Goal: Complete application form: Complete application form

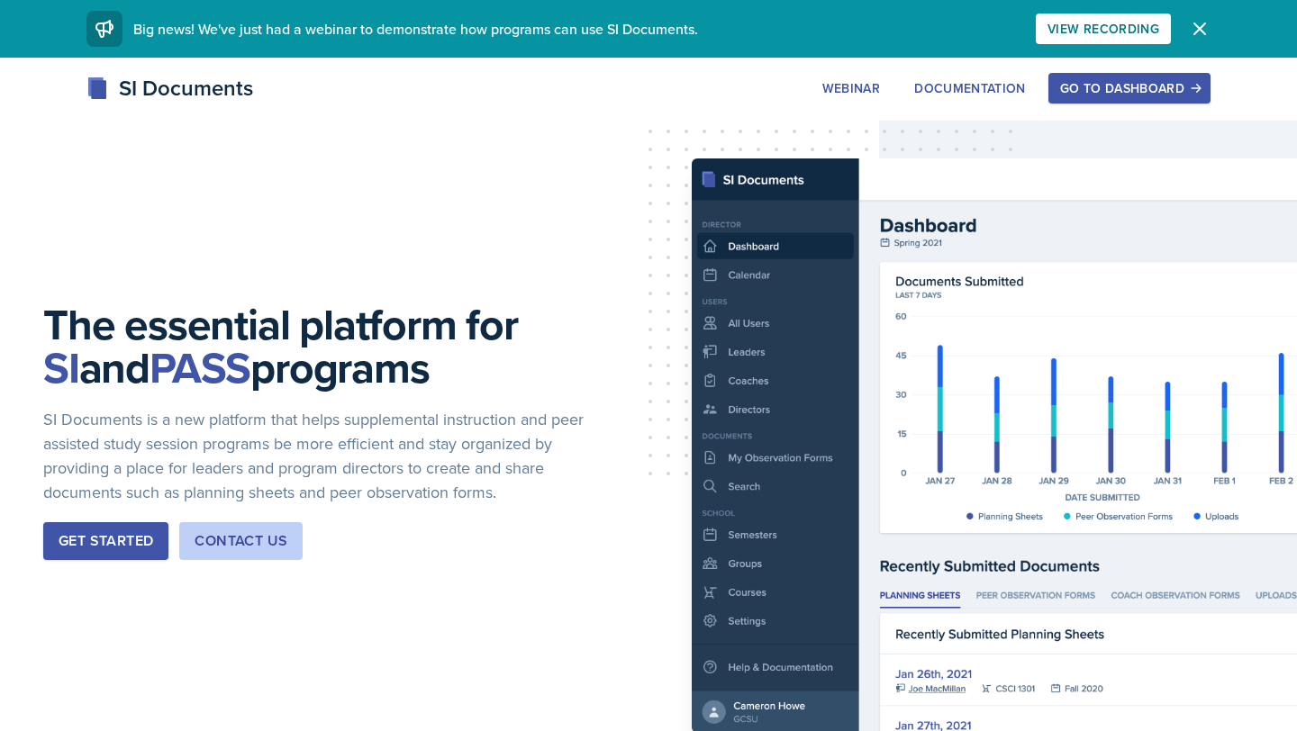
click at [1142, 95] on div "Go to Dashboard" at bounding box center [1129, 88] width 139 height 14
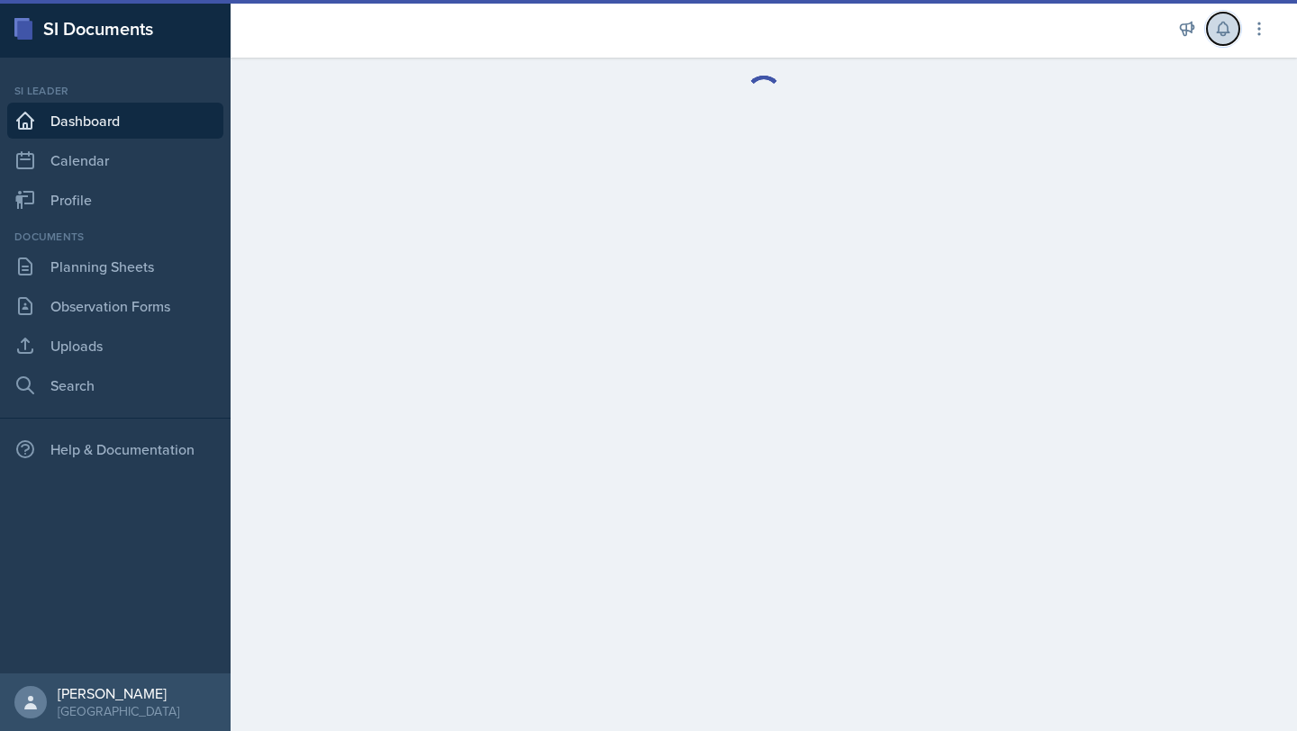
click at [1220, 42] on button at bounding box center [1223, 29] width 32 height 32
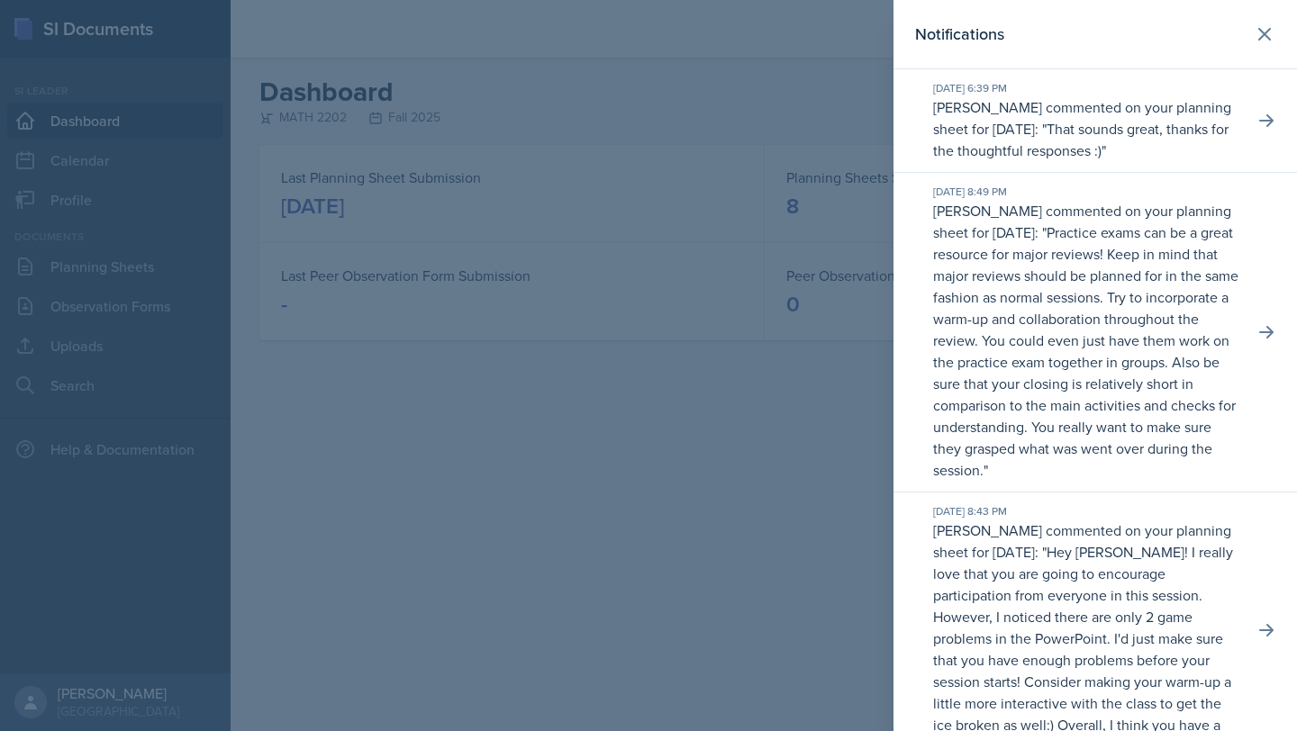
click at [1159, 321] on p "Practice exams can be a great resource for major reviews! Keep in mind that maj…" at bounding box center [1085, 351] width 305 height 258
click at [1035, 315] on p "Practice exams can be a great resource for major reviews! Keep in mind that maj…" at bounding box center [1085, 351] width 305 height 258
click at [1261, 330] on icon at bounding box center [1266, 332] width 18 height 18
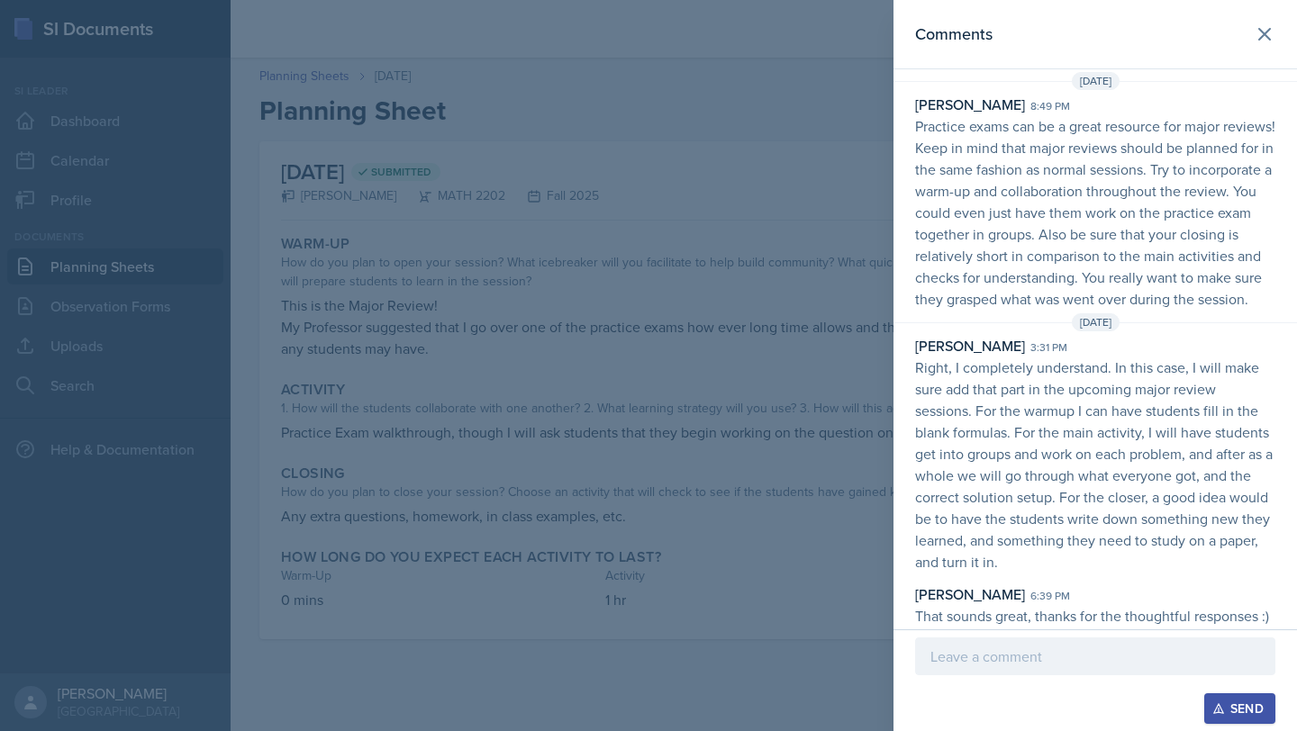
scroll to position [41, 0]
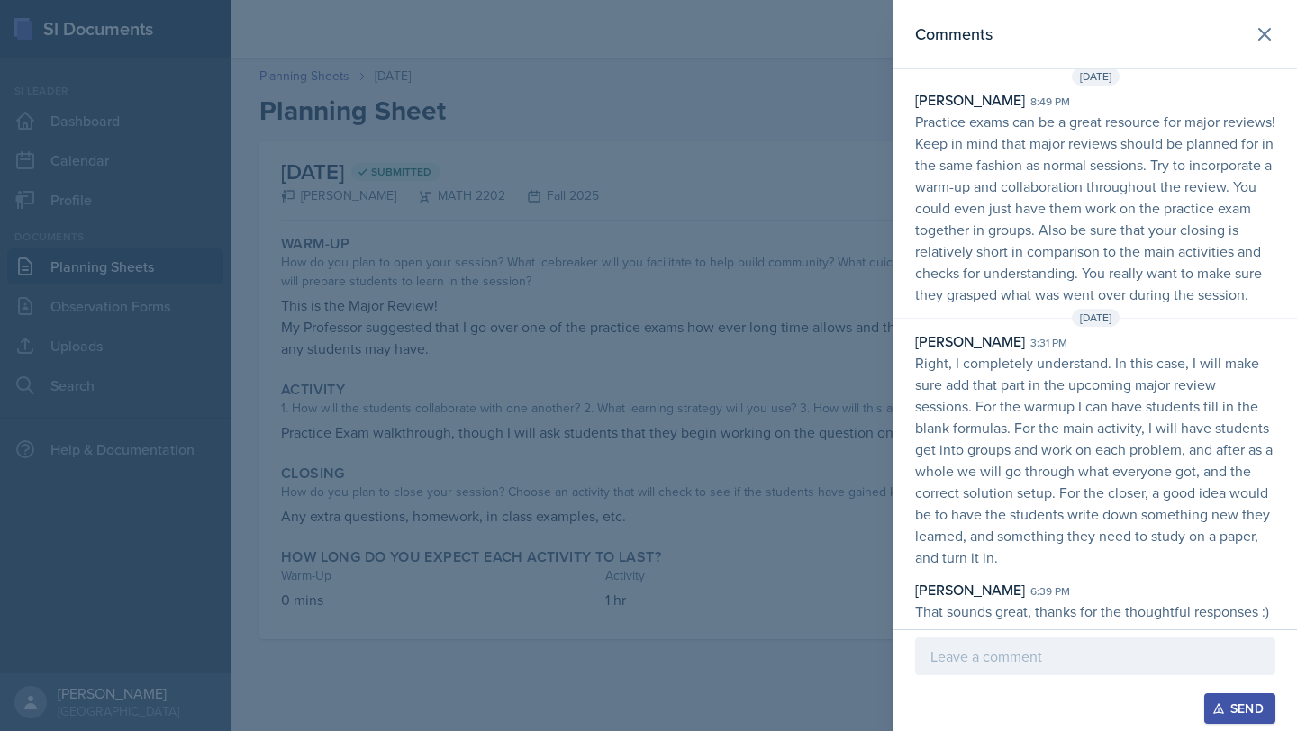
drag, startPoint x: 865, startPoint y: 545, endPoint x: 845, endPoint y: 543, distance: 19.9
click at [845, 543] on div at bounding box center [648, 365] width 1297 height 731
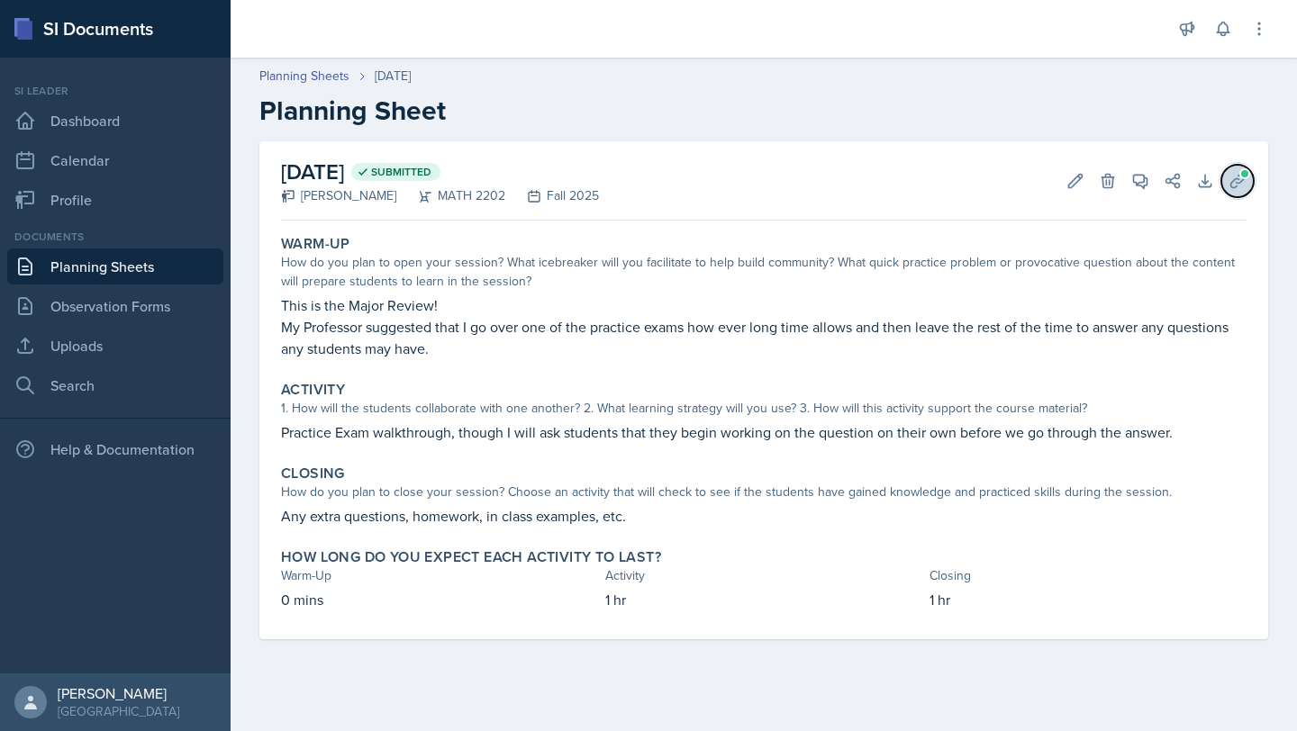
click at [1243, 192] on button "Uploads" at bounding box center [1237, 181] width 32 height 32
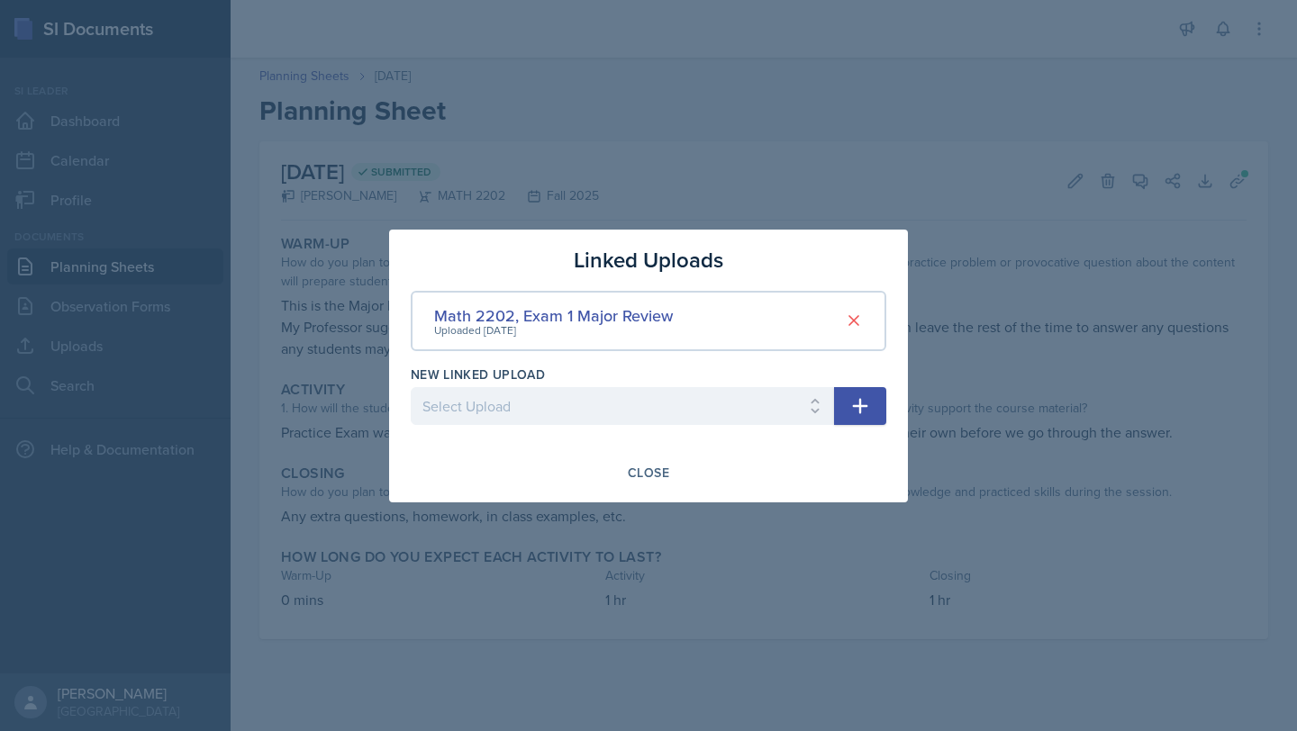
click at [843, 150] on div at bounding box center [648, 365] width 1297 height 731
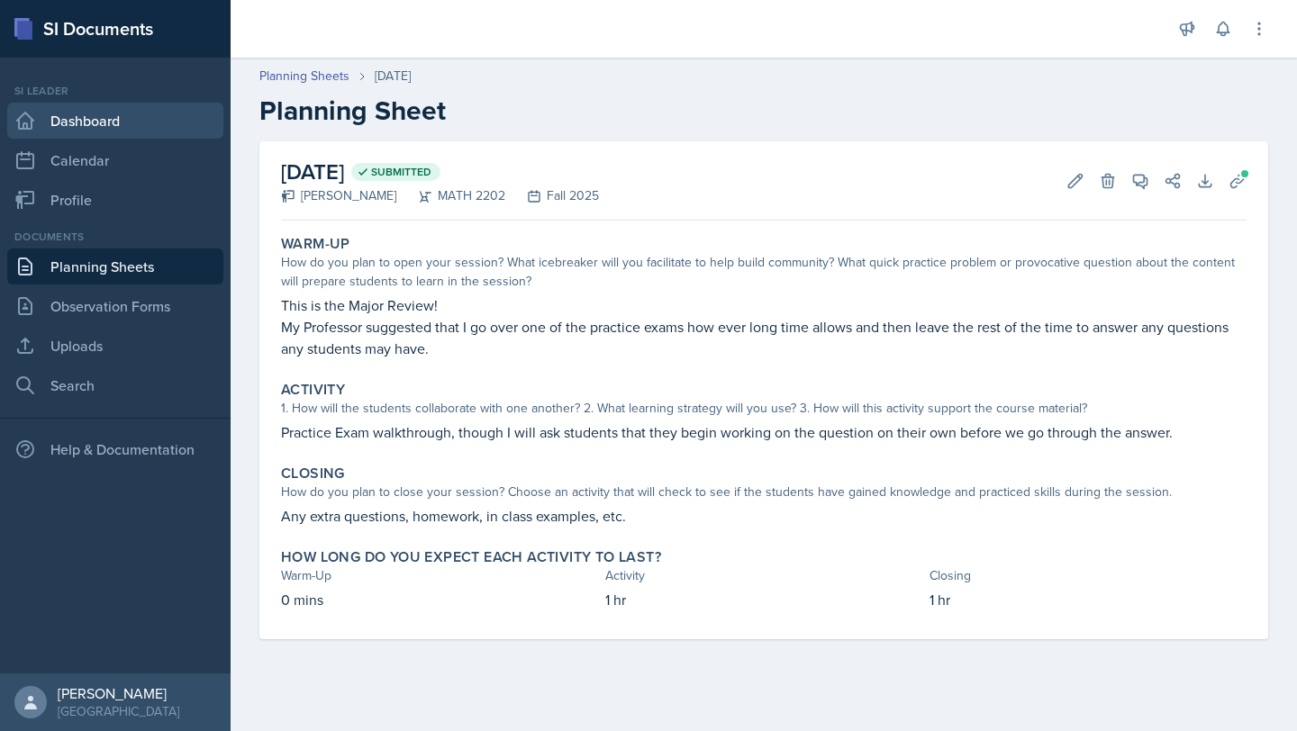
click at [123, 116] on link "Dashboard" at bounding box center [115, 121] width 216 height 36
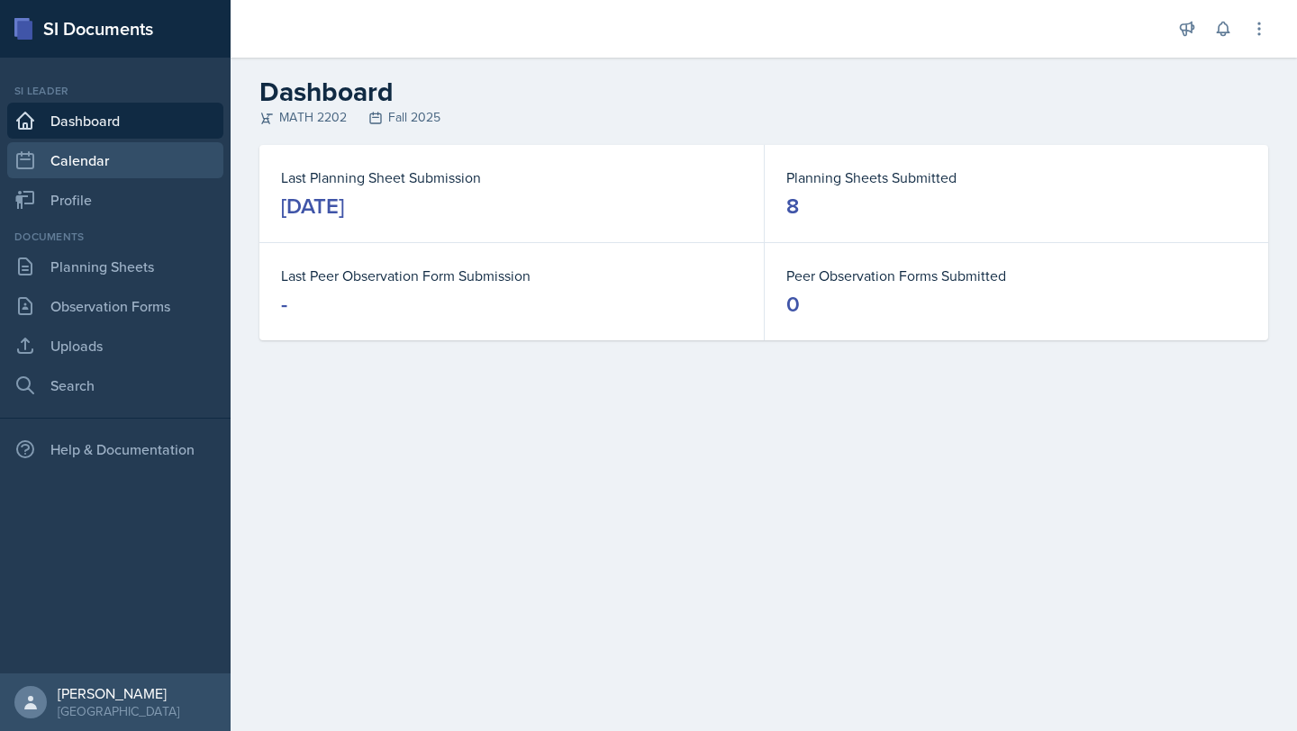
click at [112, 158] on link "Calendar" at bounding box center [115, 160] width 216 height 36
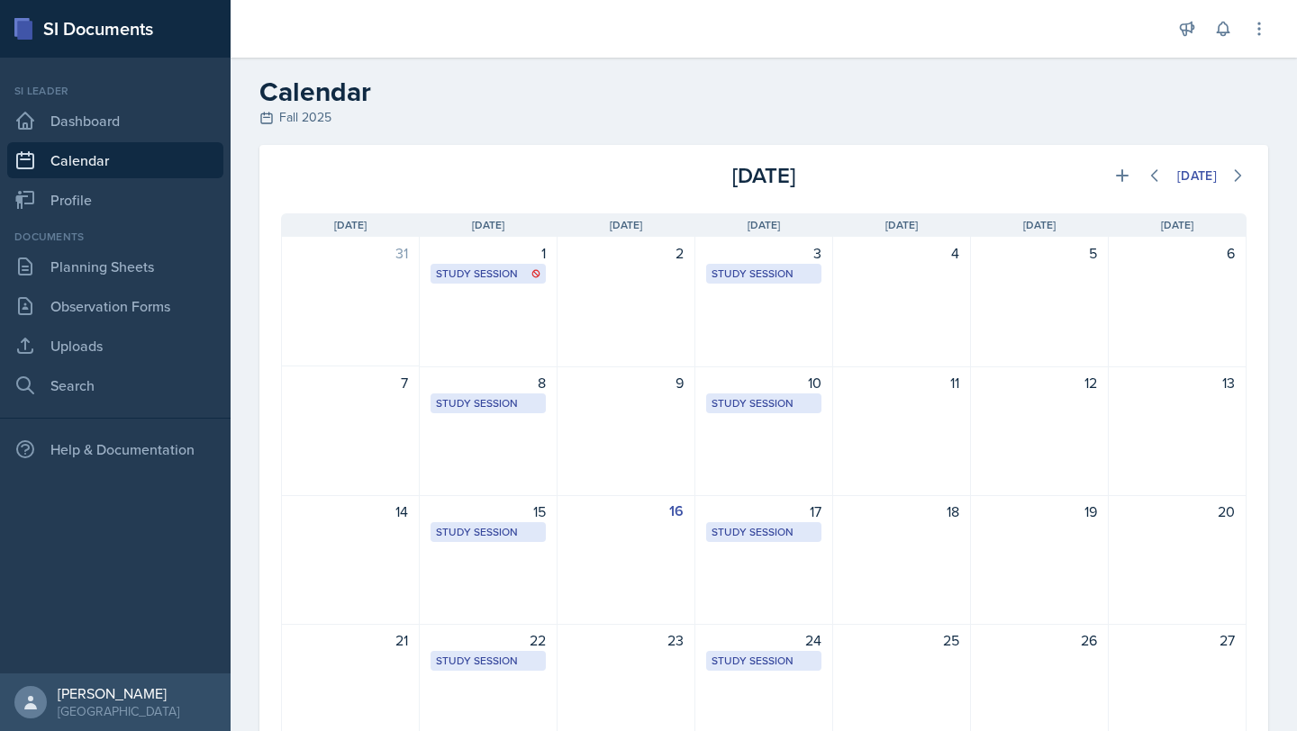
click at [115, 229] on div "Documents" at bounding box center [115, 237] width 216 height 16
click at [104, 204] on link "Profile" at bounding box center [115, 200] width 216 height 36
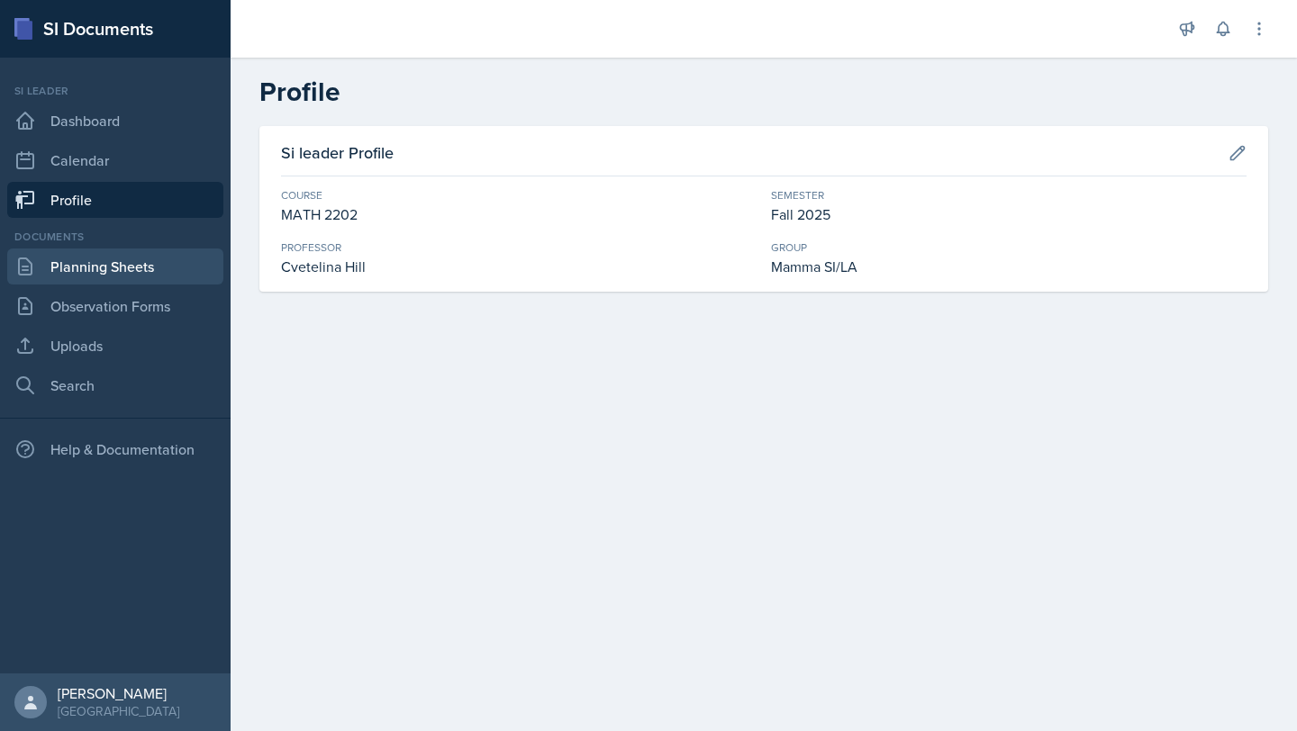
click at [128, 265] on link "Planning Sheets" at bounding box center [115, 267] width 216 height 36
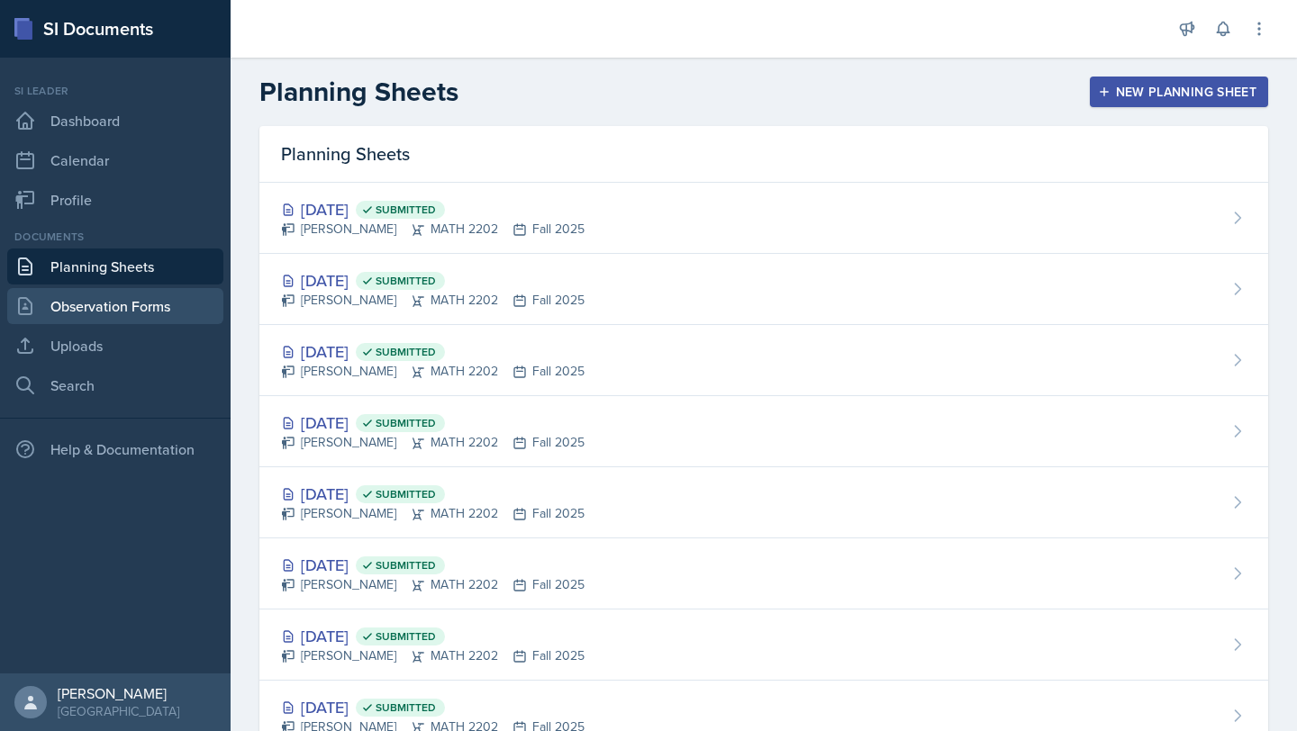
click at [159, 312] on link "Observation Forms" at bounding box center [115, 306] width 216 height 36
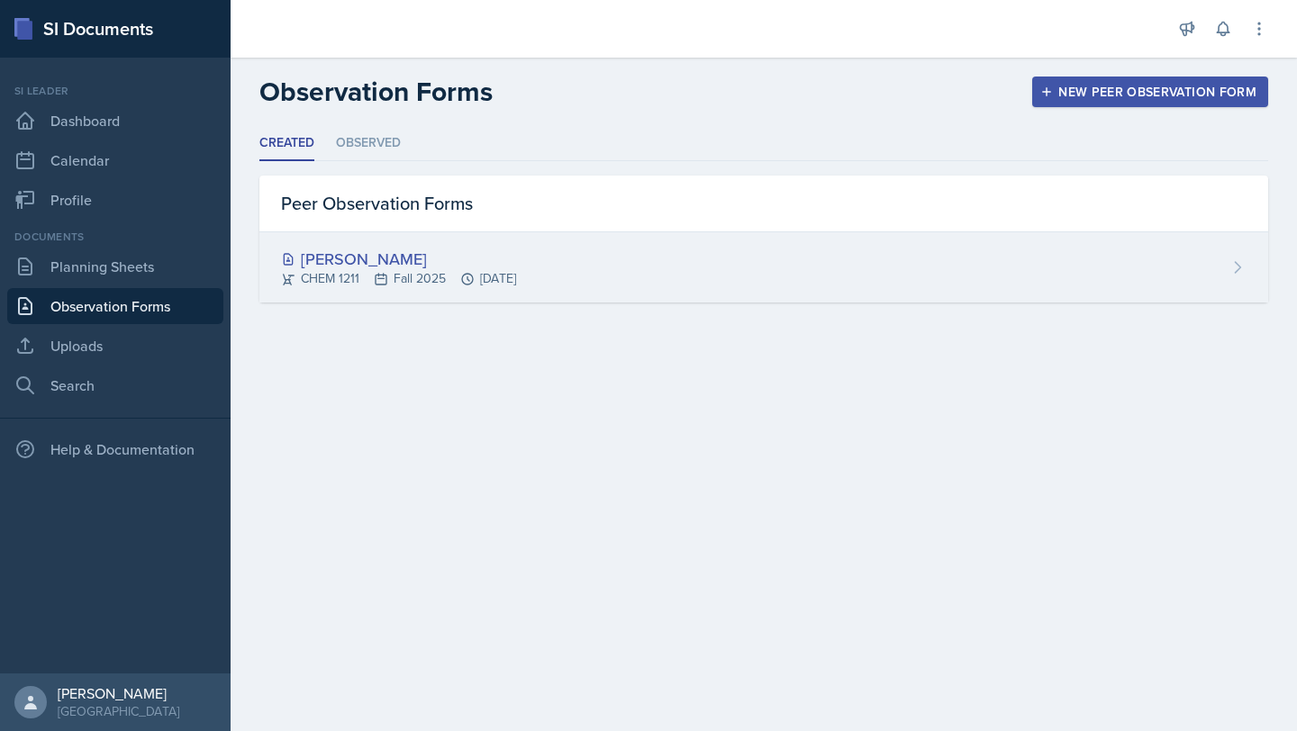
click at [516, 272] on div "CHEM 1211 Fall 2025 [DATE]" at bounding box center [398, 278] width 235 height 19
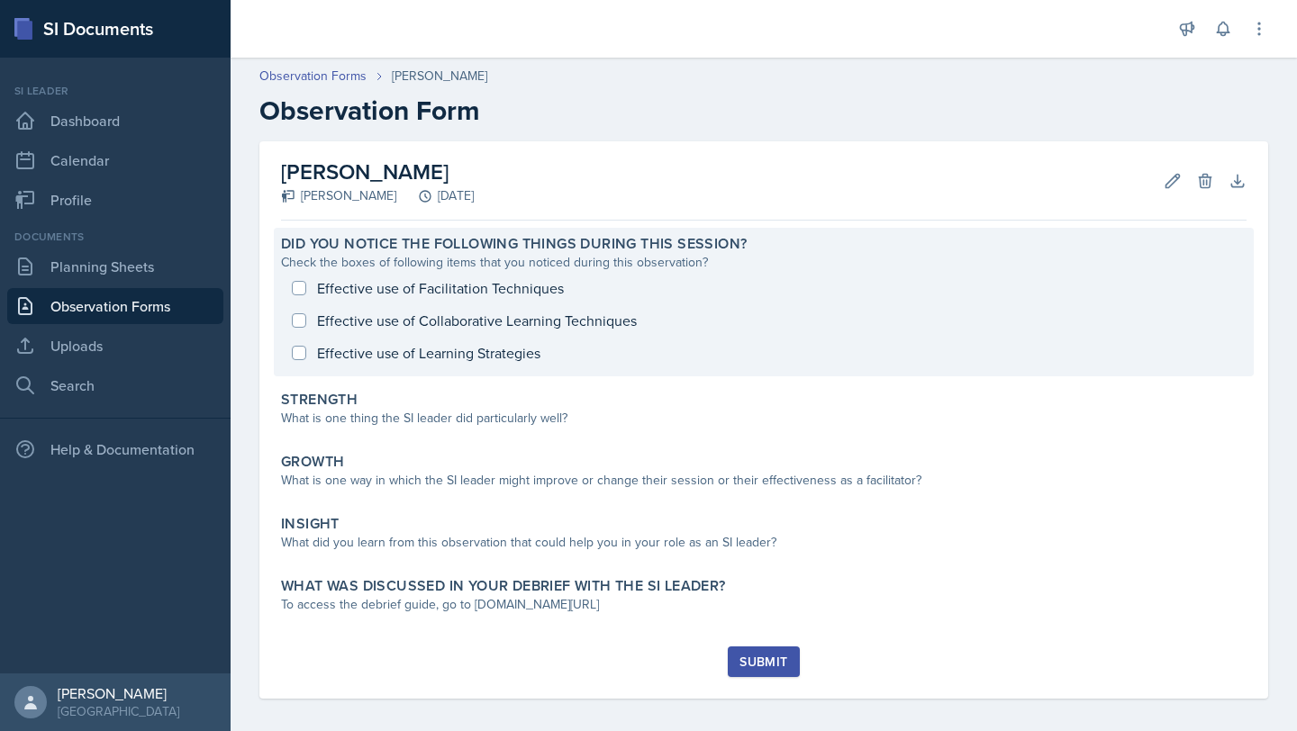
click at [298, 289] on div "Effective use of Facilitation Techniques Effective use of Collaborative Learnin…" at bounding box center [764, 320] width 966 height 97
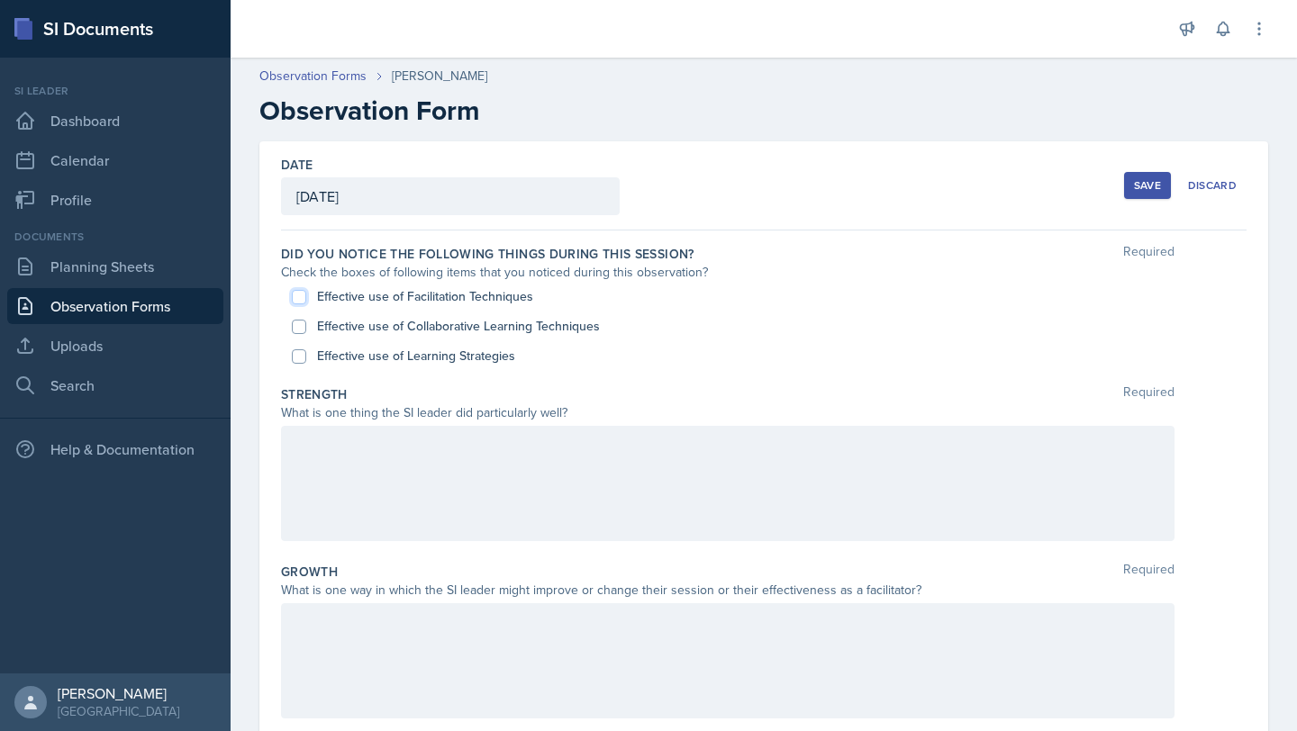
click at [298, 290] on input "Effective use of Facilitation Techniques" at bounding box center [299, 297] width 14 height 14
checkbox input "true"
click at [296, 326] on input "Effective use of Collaborative Learning Techniques" at bounding box center [299, 327] width 14 height 14
checkbox input "true"
click at [301, 354] on input "Effective use of Learning Strategies" at bounding box center [299, 357] width 14 height 14
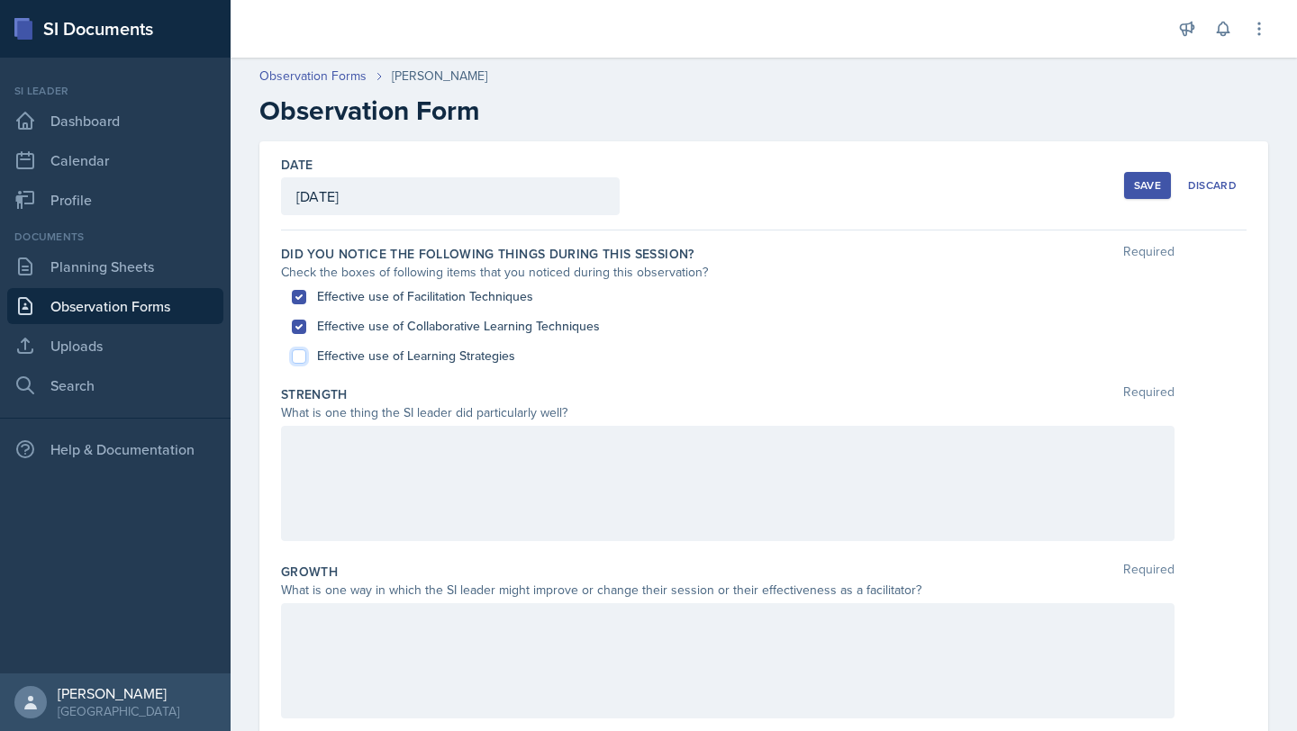
checkbox input "true"
click at [346, 452] on div at bounding box center [728, 483] width 894 height 115
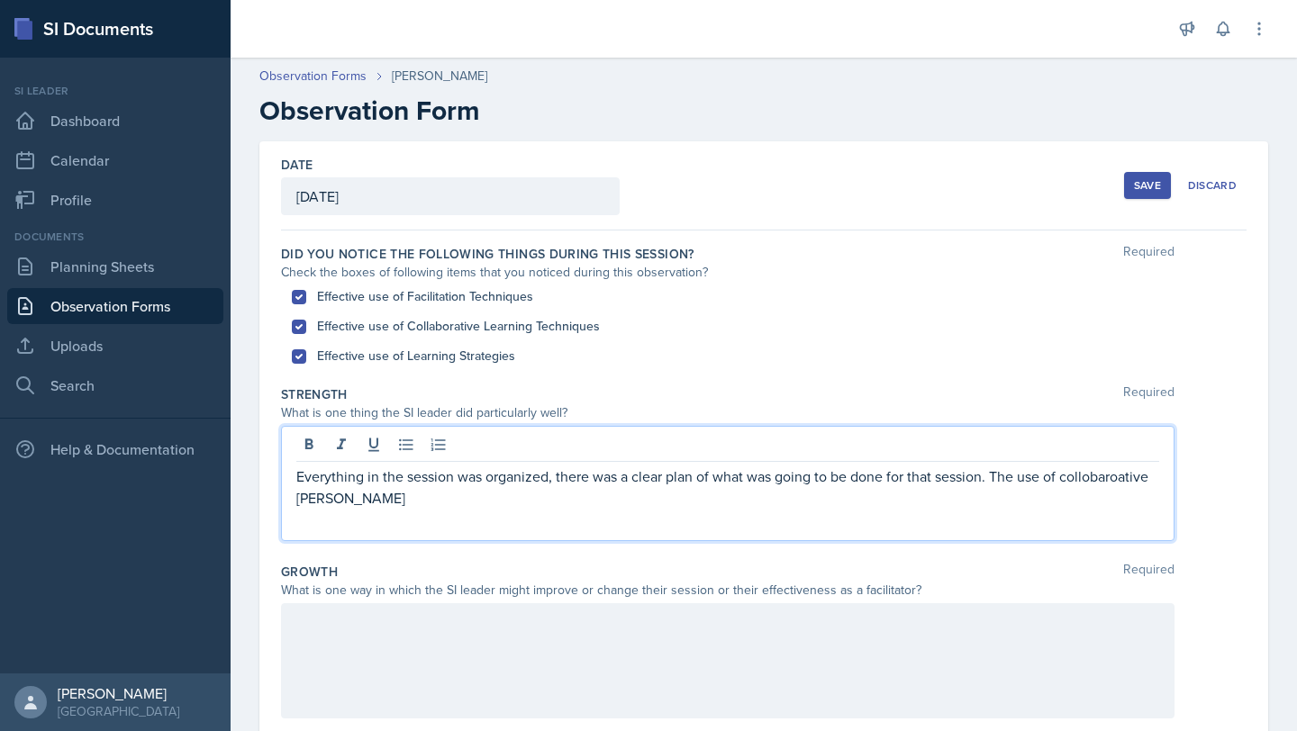
click at [1091, 487] on p "Everything in the session was organized, there was a clear plan of what was goi…" at bounding box center [727, 487] width 863 height 43
click at [523, 500] on p "Everything in the session was organized, there was a clear plan of what was goi…" at bounding box center [727, 487] width 863 height 43
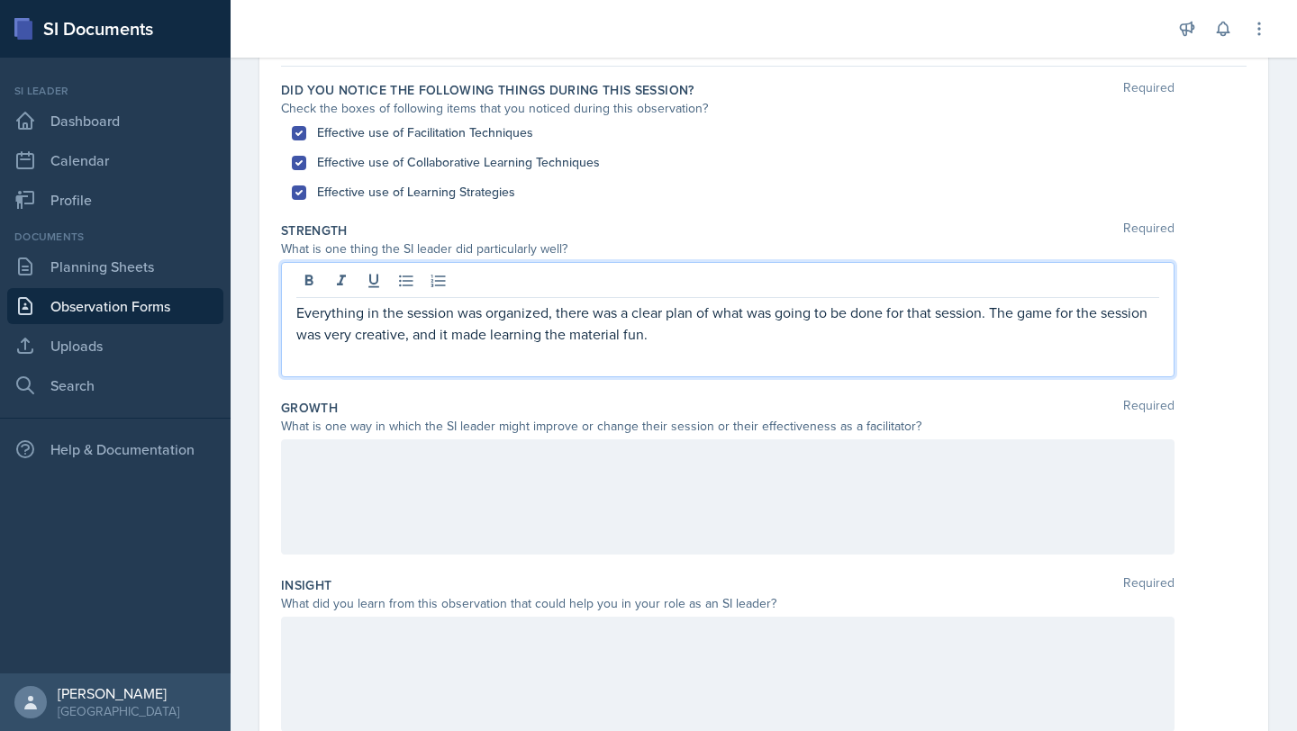
click at [549, 496] on div at bounding box center [728, 497] width 894 height 115
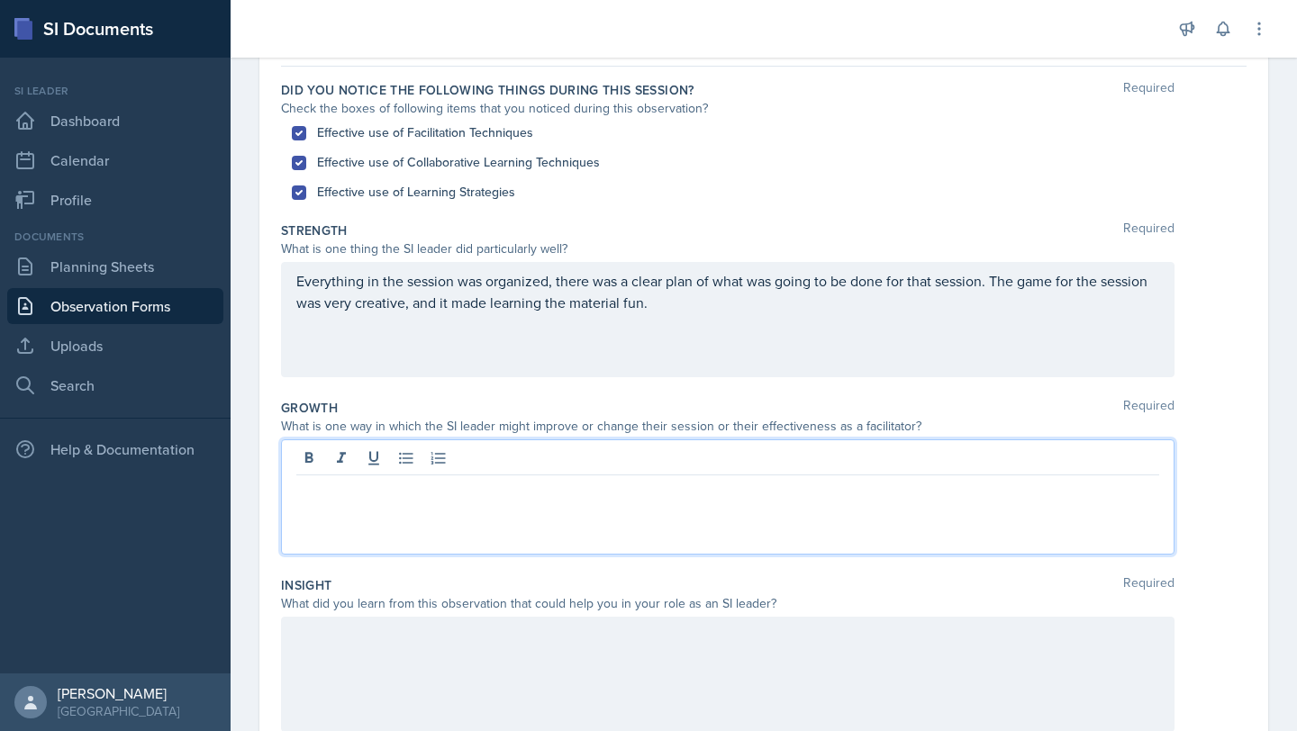
scroll to position [195, 0]
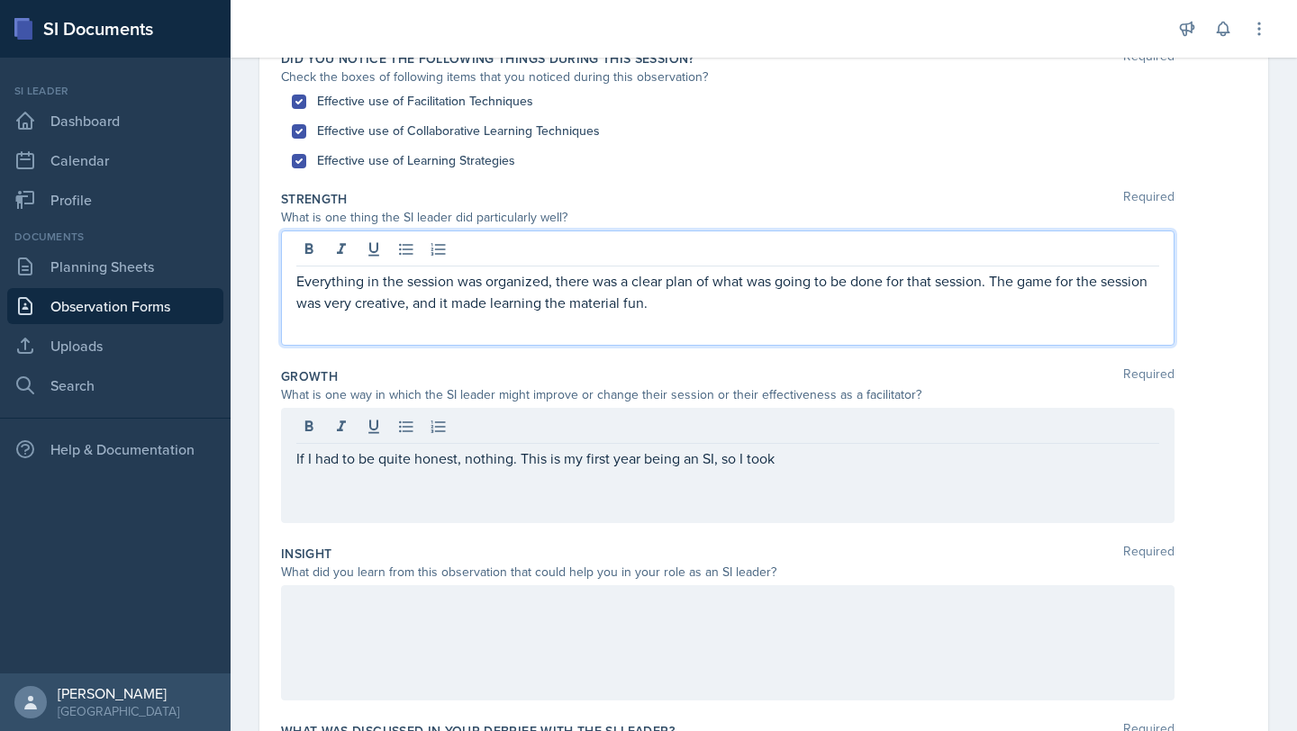
click at [676, 257] on div "Everything in the session was organized, there was a clear plan of what was goi…" at bounding box center [728, 288] width 894 height 115
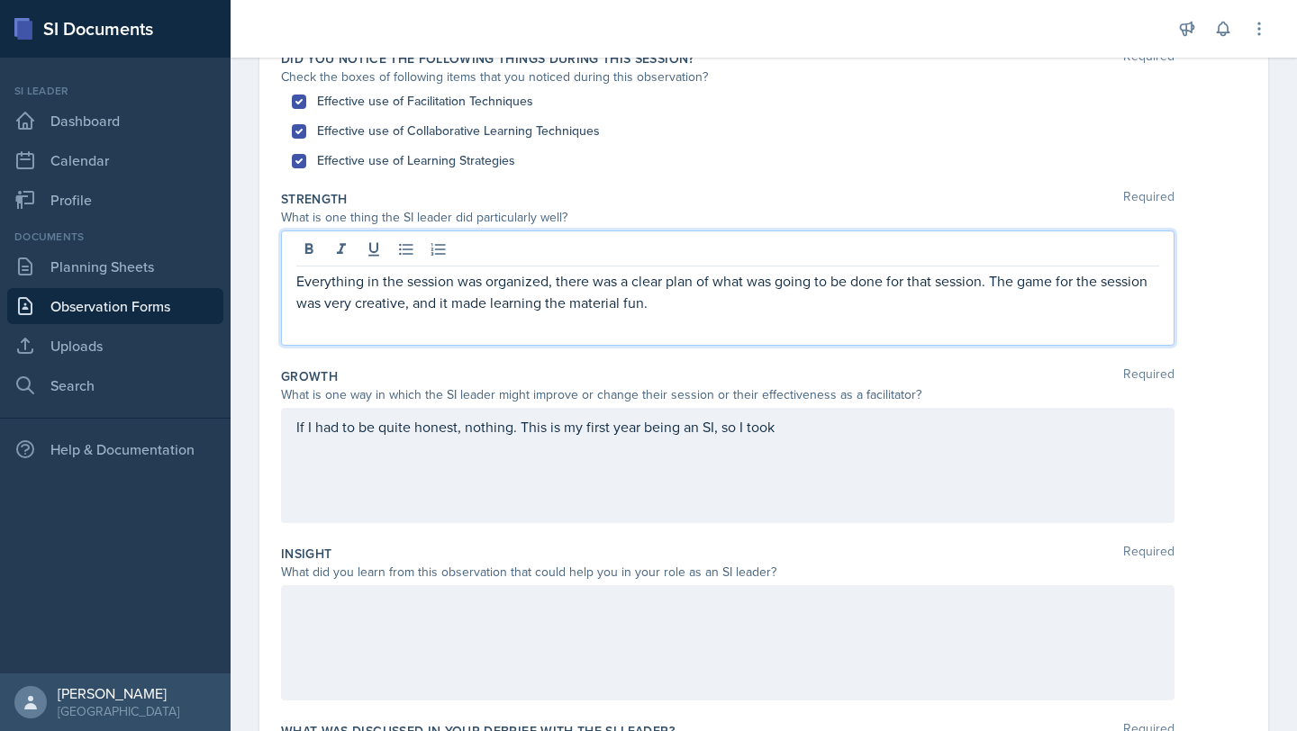
click at [671, 308] on p "Everything in the session was organized, there was a clear plan of what was goi…" at bounding box center [727, 291] width 863 height 43
click at [749, 313] on div "Everything in the session was organized, there was a clear plan of what was goi…" at bounding box center [728, 288] width 894 height 115
click at [842, 306] on p "Everything in the session was organized, there was a clear plan of what was goi…" at bounding box center [727, 291] width 863 height 43
click at [757, 309] on p "Everything in the session was organized, there was a clear plan of what was goi…" at bounding box center [727, 302] width 863 height 65
click at [473, 325] on p "Everything in the session was organized, there was a clear plan of what was goi…" at bounding box center [727, 302] width 863 height 65
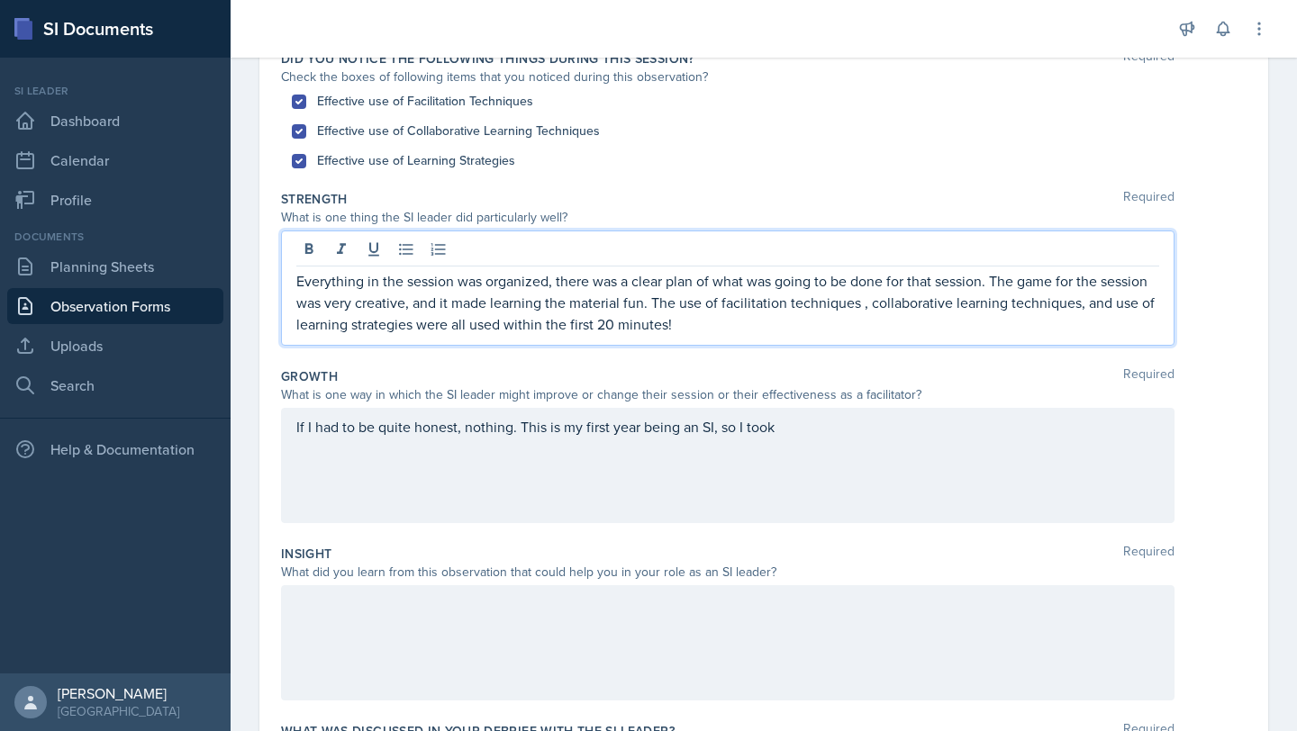
click at [795, 448] on div "If I had to be quite honest, nothing. This is my first year being an SI, so I t…" at bounding box center [728, 465] width 894 height 115
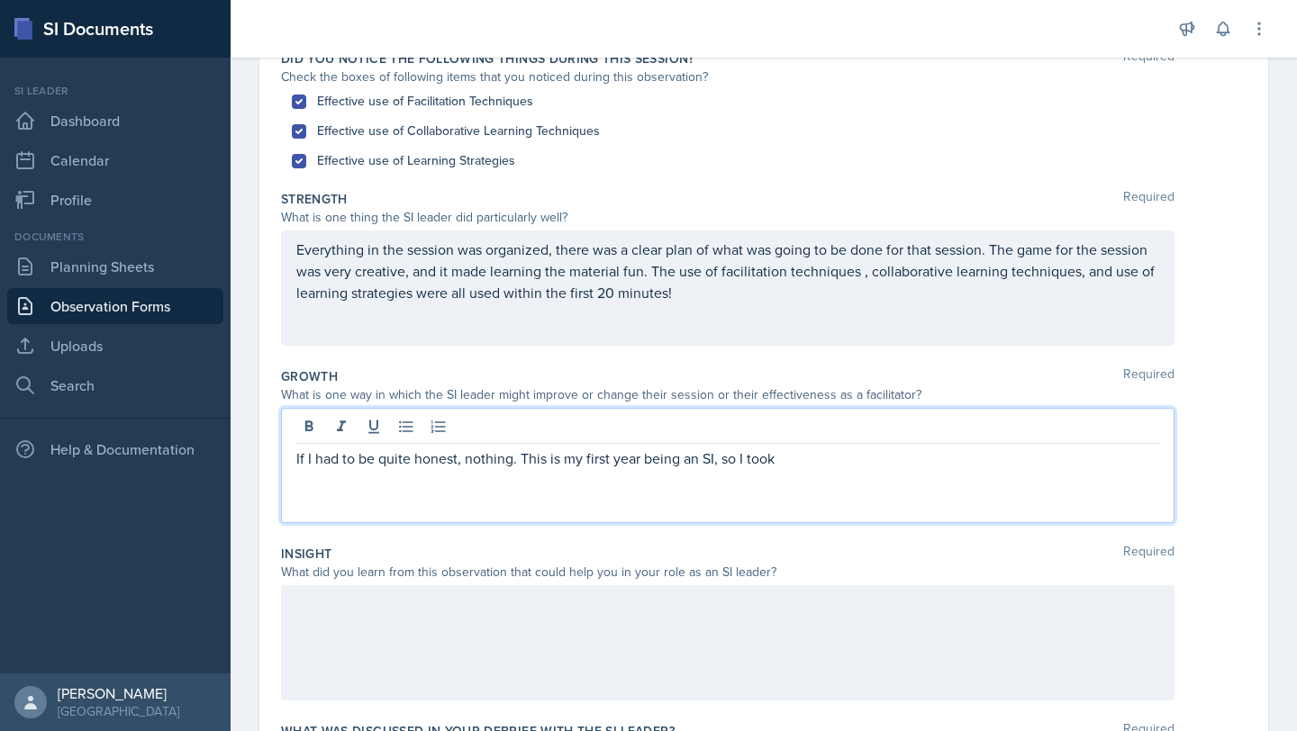
scroll to position [227, 0]
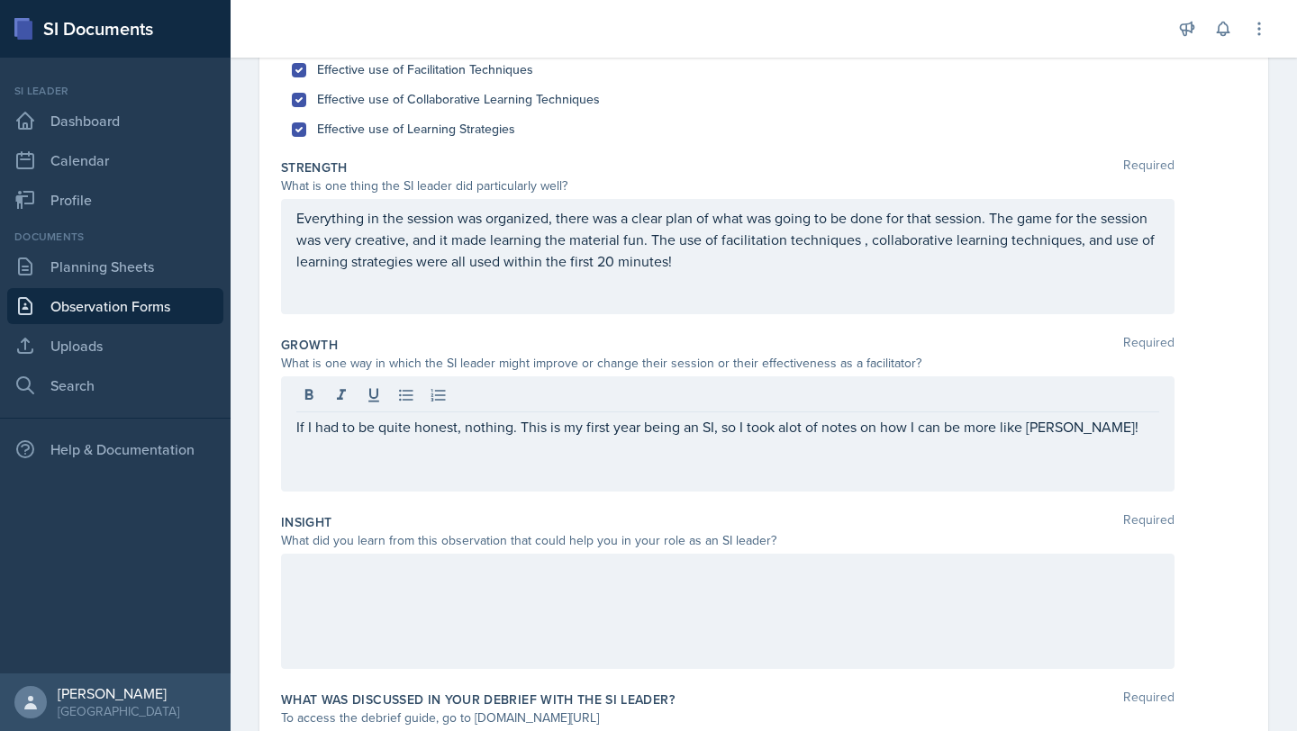
click at [486, 623] on div at bounding box center [728, 611] width 894 height 115
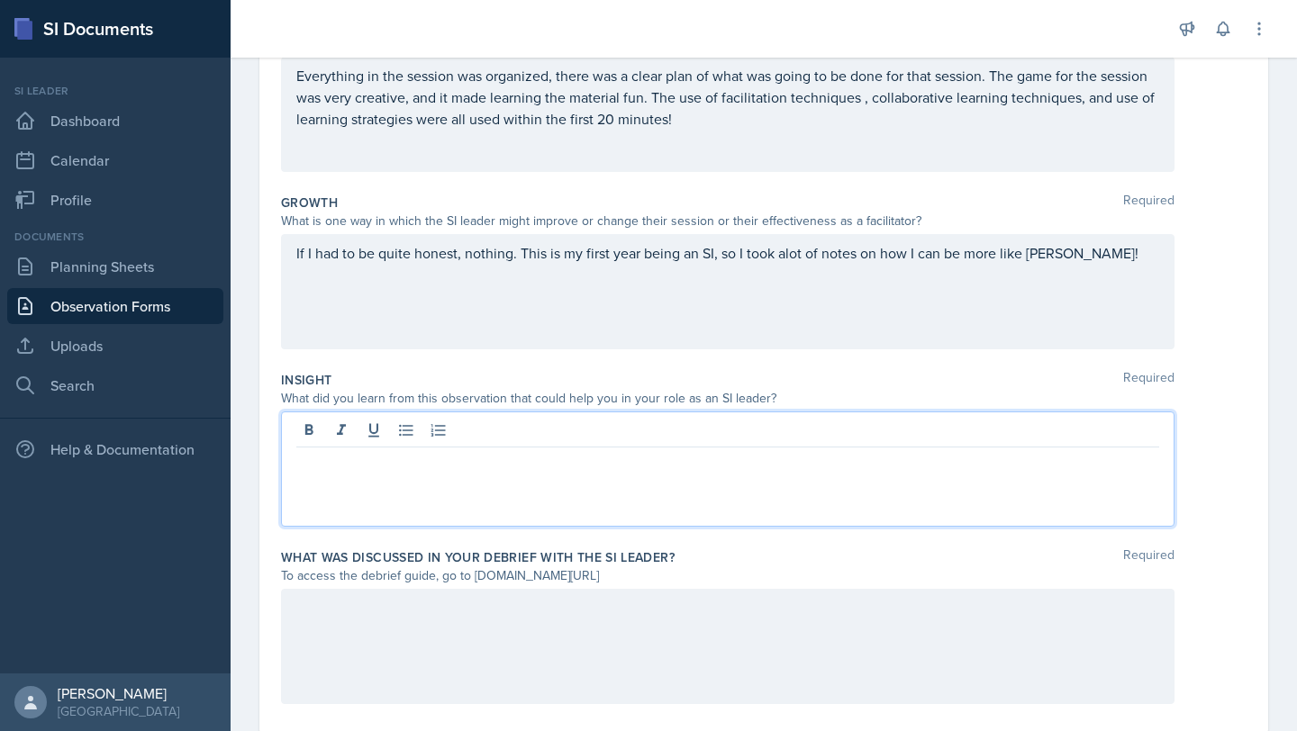
scroll to position [376, 0]
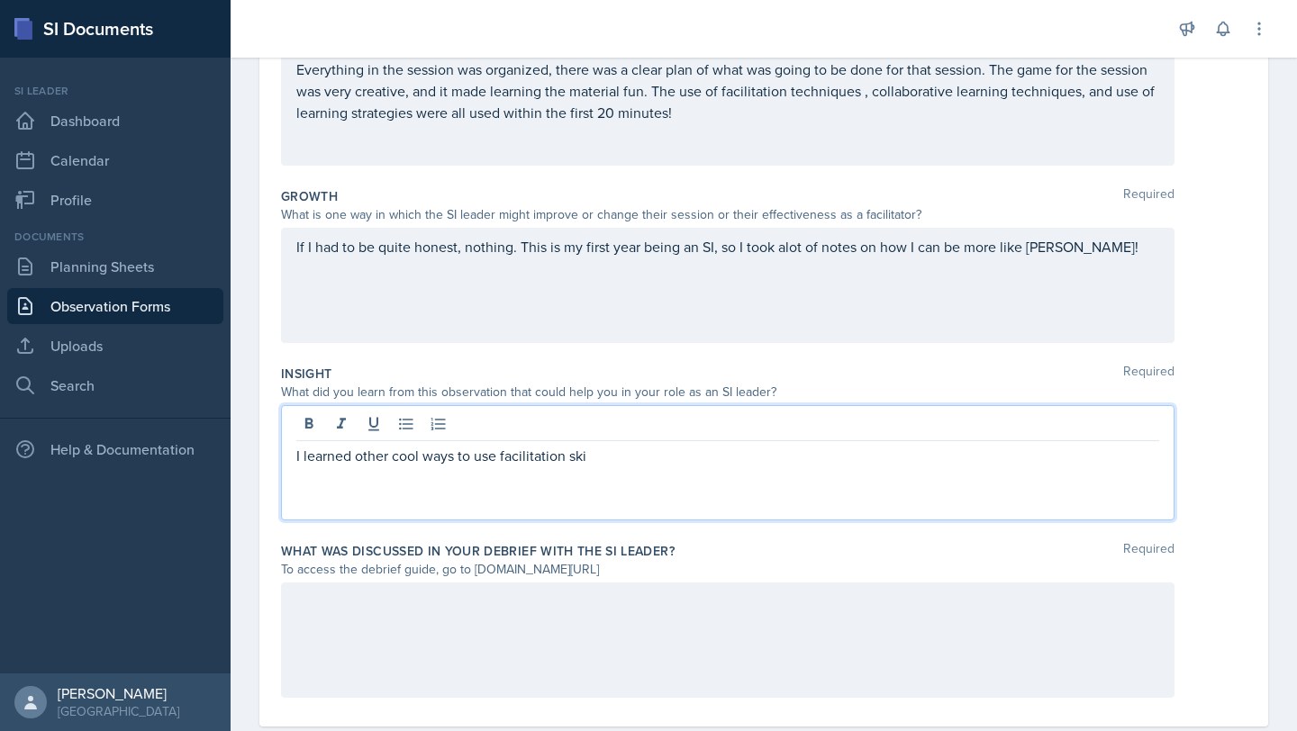
click at [600, 455] on p "I learned other cool ways to use facilitation ski" at bounding box center [727, 456] width 863 height 22
click at [498, 461] on p "I learned other cool ways to use facilitation ski" at bounding box center [727, 456] width 863 height 22
click at [649, 469] on div "I learned other cool ways to impliment facilitation ski" at bounding box center [728, 462] width 894 height 115
click at [631, 453] on p "I learned other cool ways to impliment facilitation ski" at bounding box center [727, 456] width 863 height 22
click at [875, 445] on p "I learned other cool ways to implement facilitation skills, use of learning str…" at bounding box center [727, 456] width 863 height 22
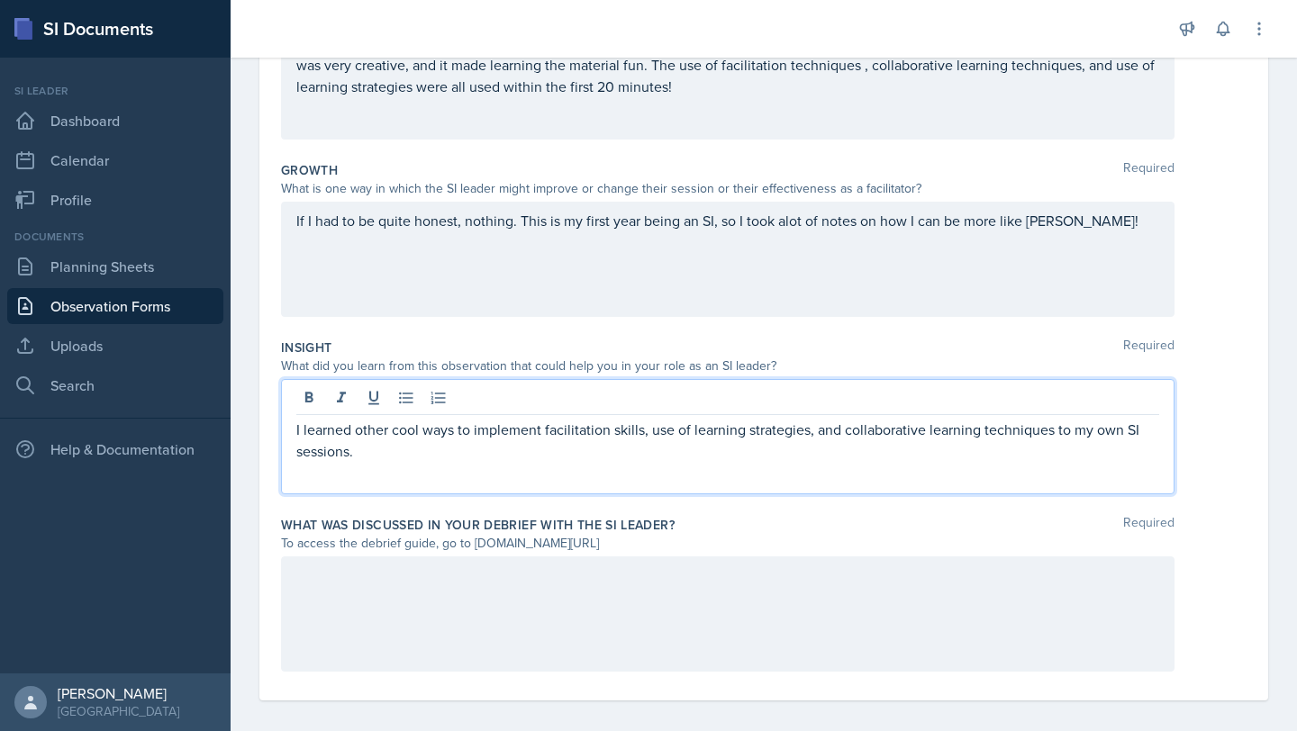
scroll to position [414, 0]
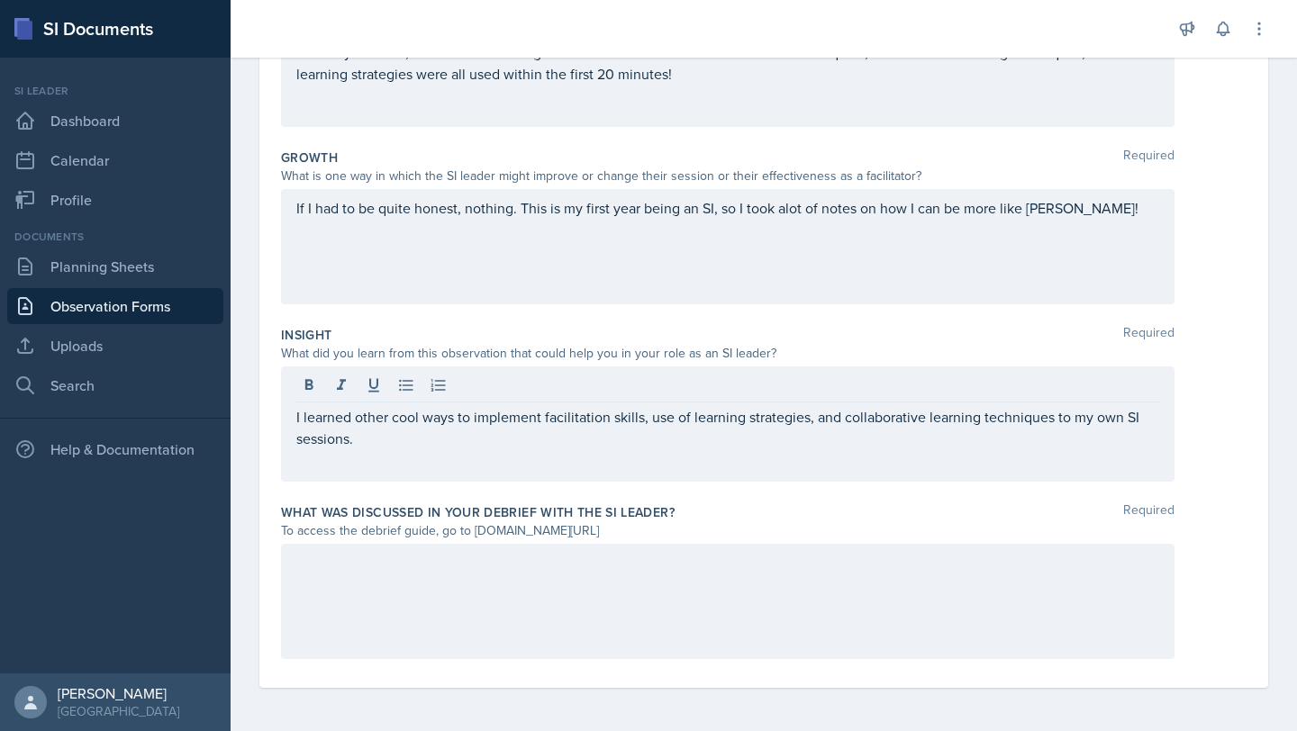
click at [753, 629] on div at bounding box center [728, 601] width 894 height 115
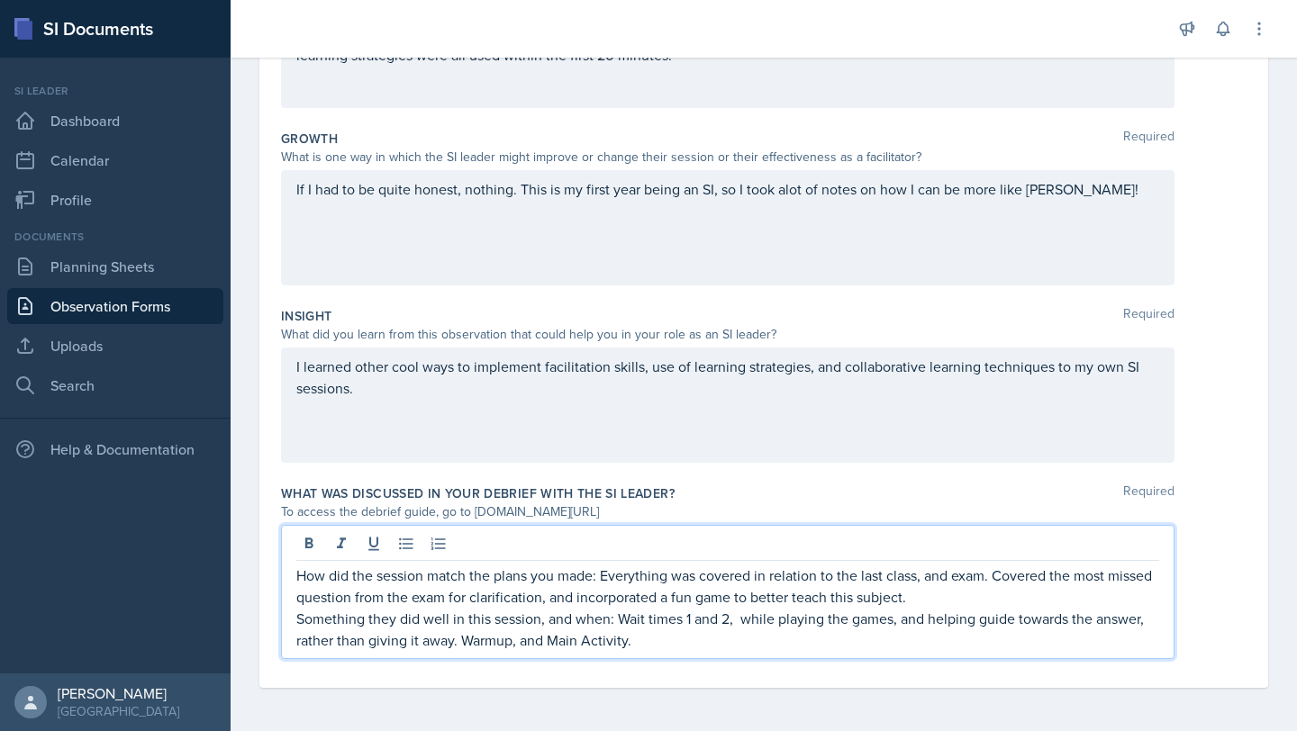
scroll to position [446, 0]
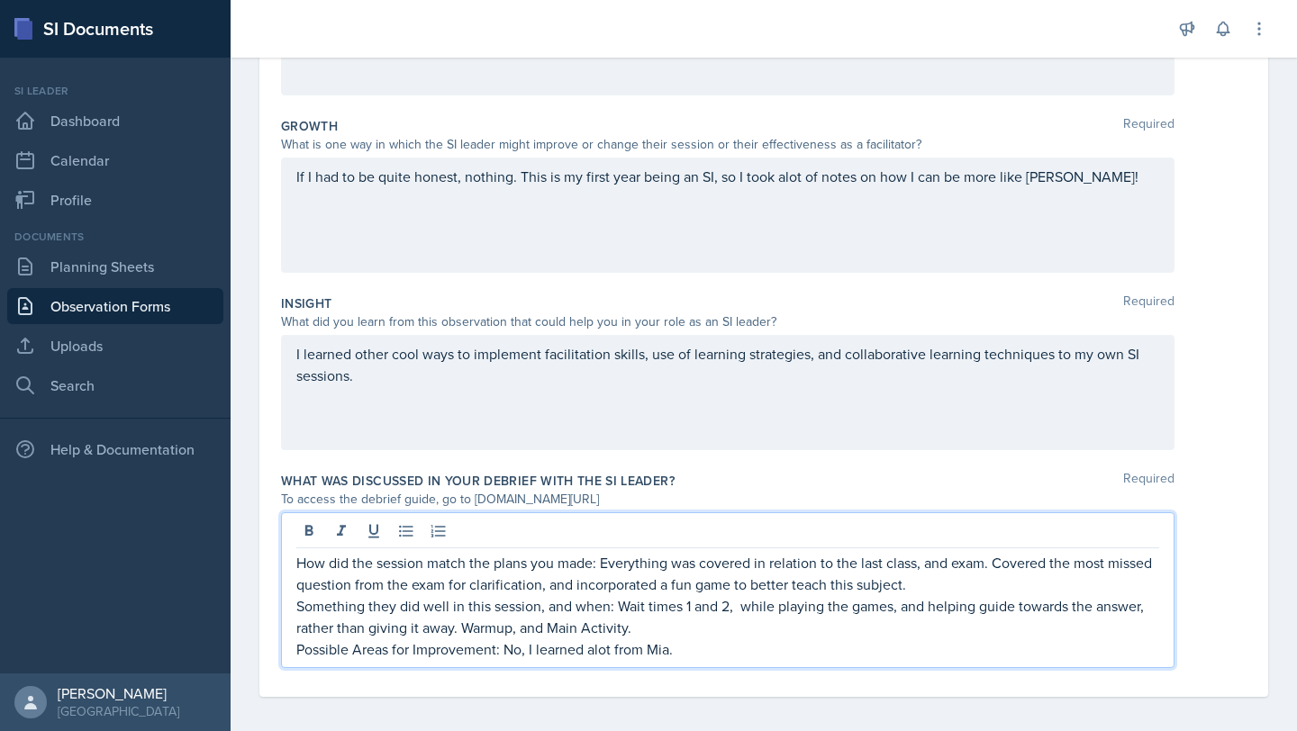
click at [603, 657] on p "Possible Areas for Improvement: No, I learned alot from Mia." at bounding box center [727, 650] width 863 height 22
click at [744, 654] on p "Possible Areas for Improvement: No, I learned a lot from Mia." at bounding box center [727, 650] width 863 height 22
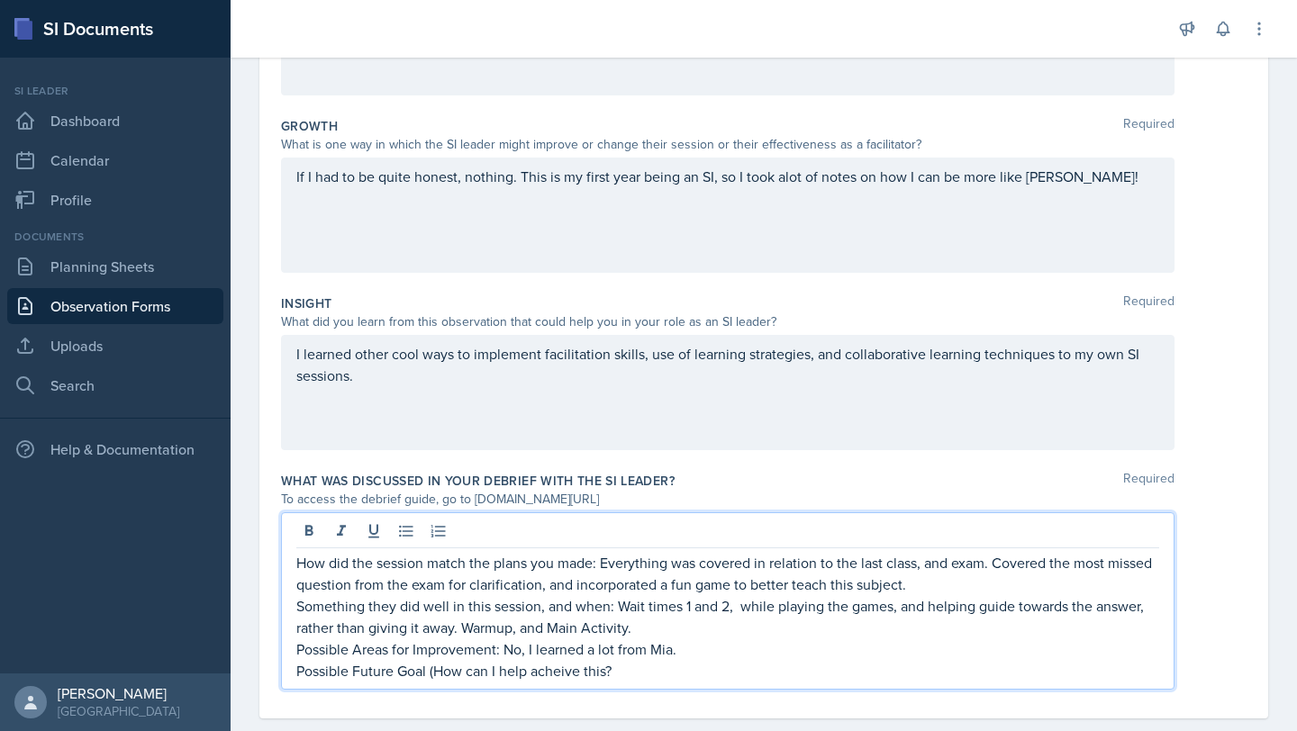
click at [550, 666] on p "Possible Future Goal (How can I help acheive this?" at bounding box center [727, 671] width 863 height 22
click at [649, 666] on p "Possible Future Goal (How can I help achieve this?" at bounding box center [727, 671] width 863 height 22
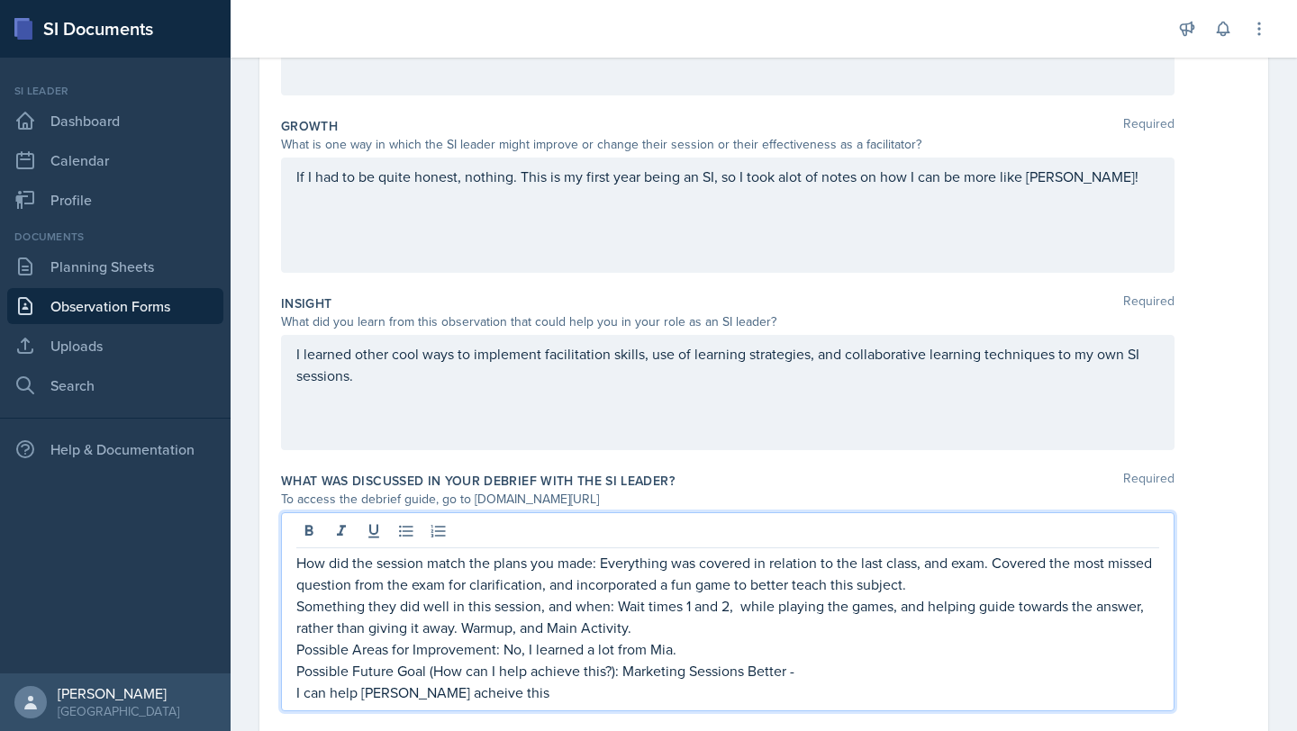
click at [430, 694] on p "I can help [PERSON_NAME] acheive this" at bounding box center [727, 693] width 863 height 22
click at [486, 685] on p "I can help [PERSON_NAME] achieve this" at bounding box center [727, 693] width 863 height 22
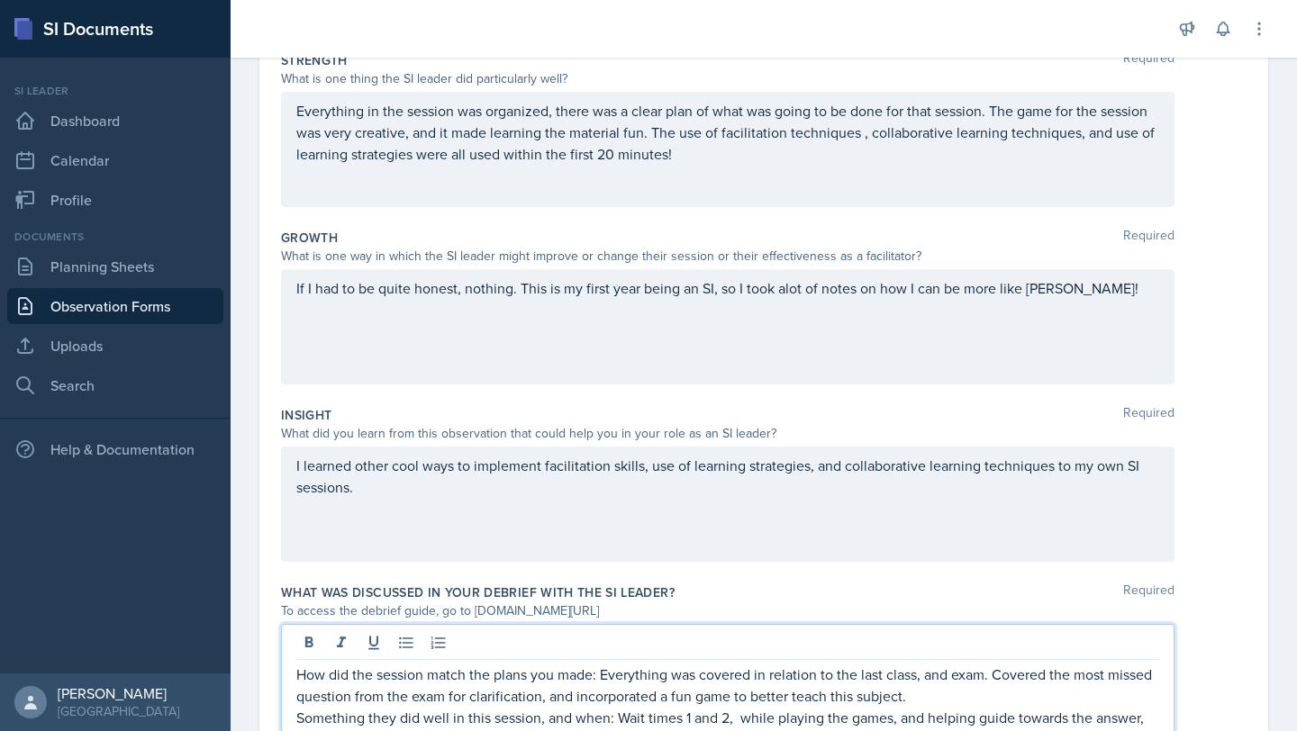
scroll to position [0, 0]
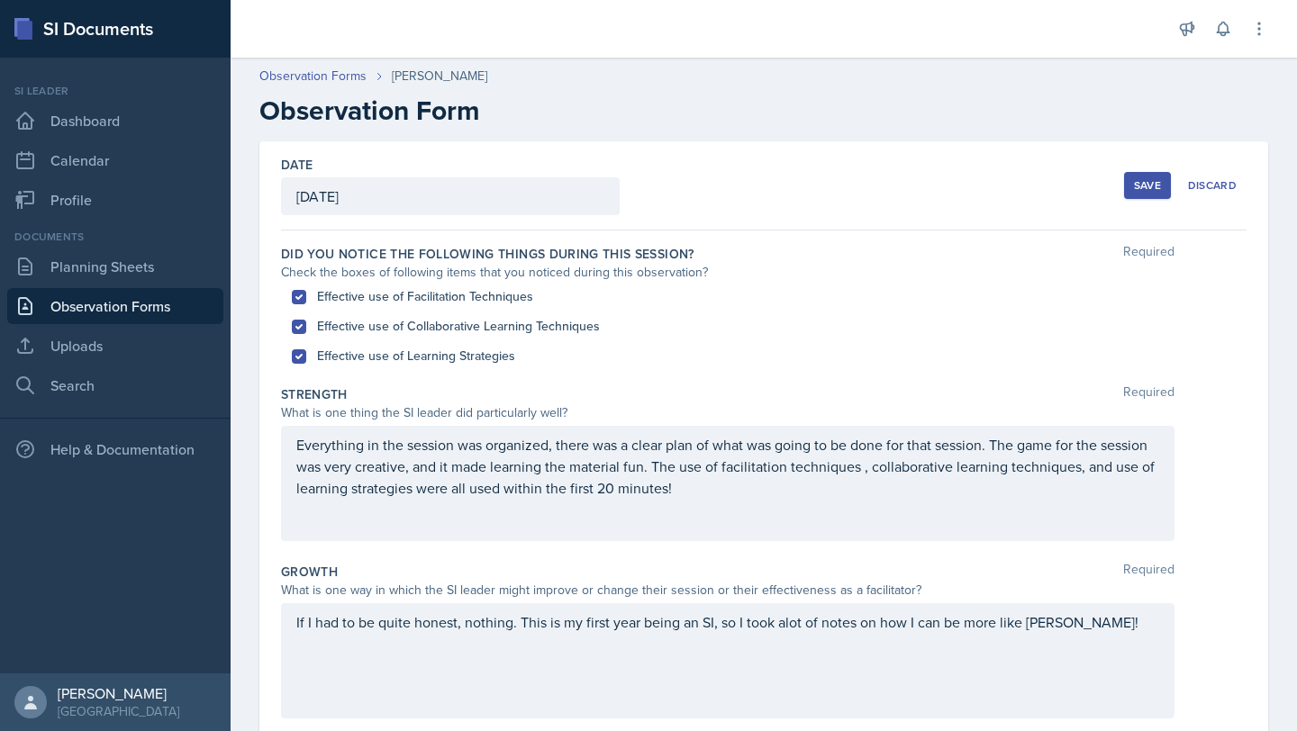
click at [1158, 186] on div "Save" at bounding box center [1147, 185] width 27 height 14
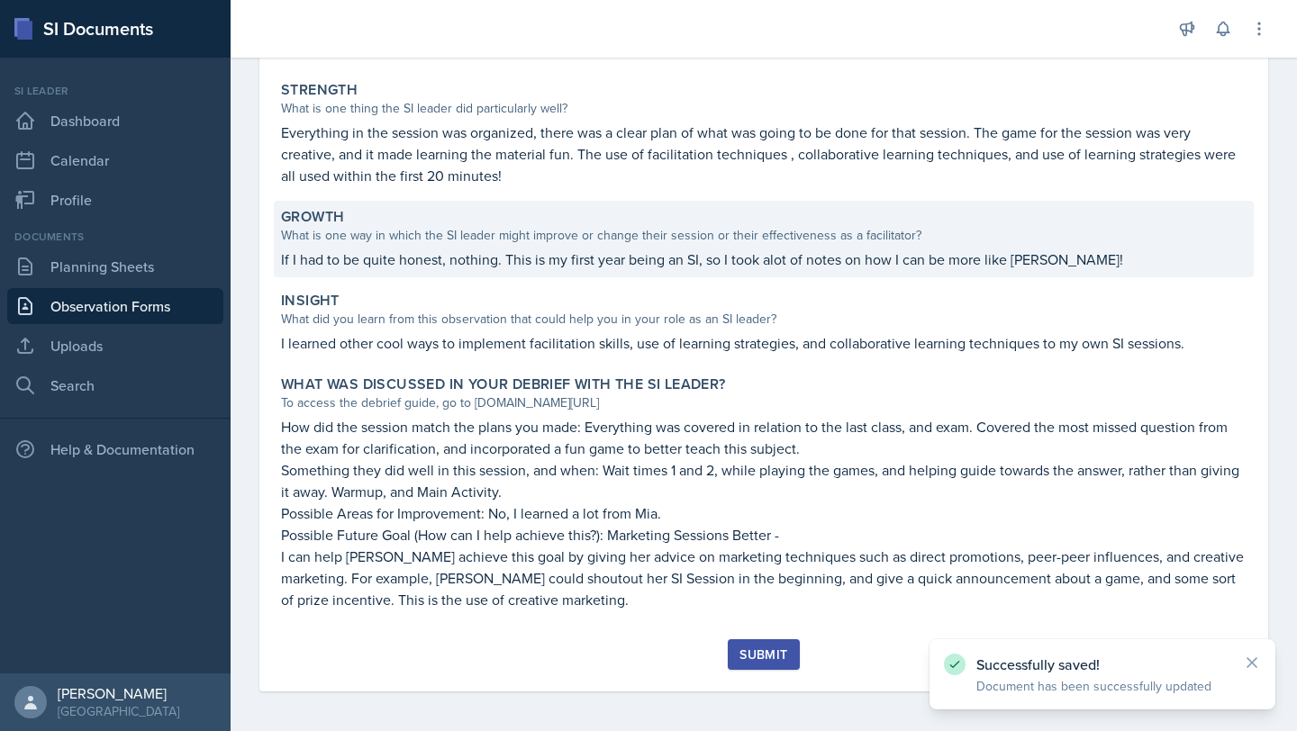
scroll to position [313, 0]
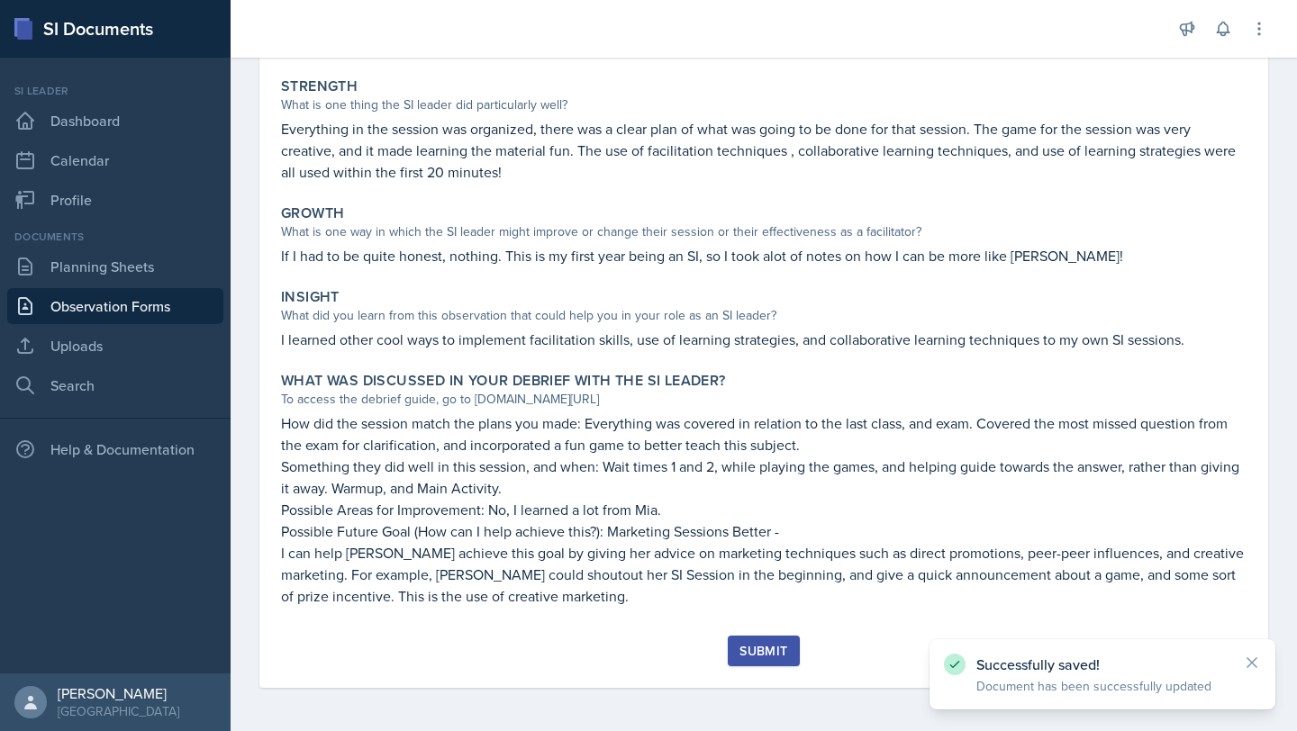
click at [754, 639] on button "Submit" at bounding box center [763, 651] width 71 height 31
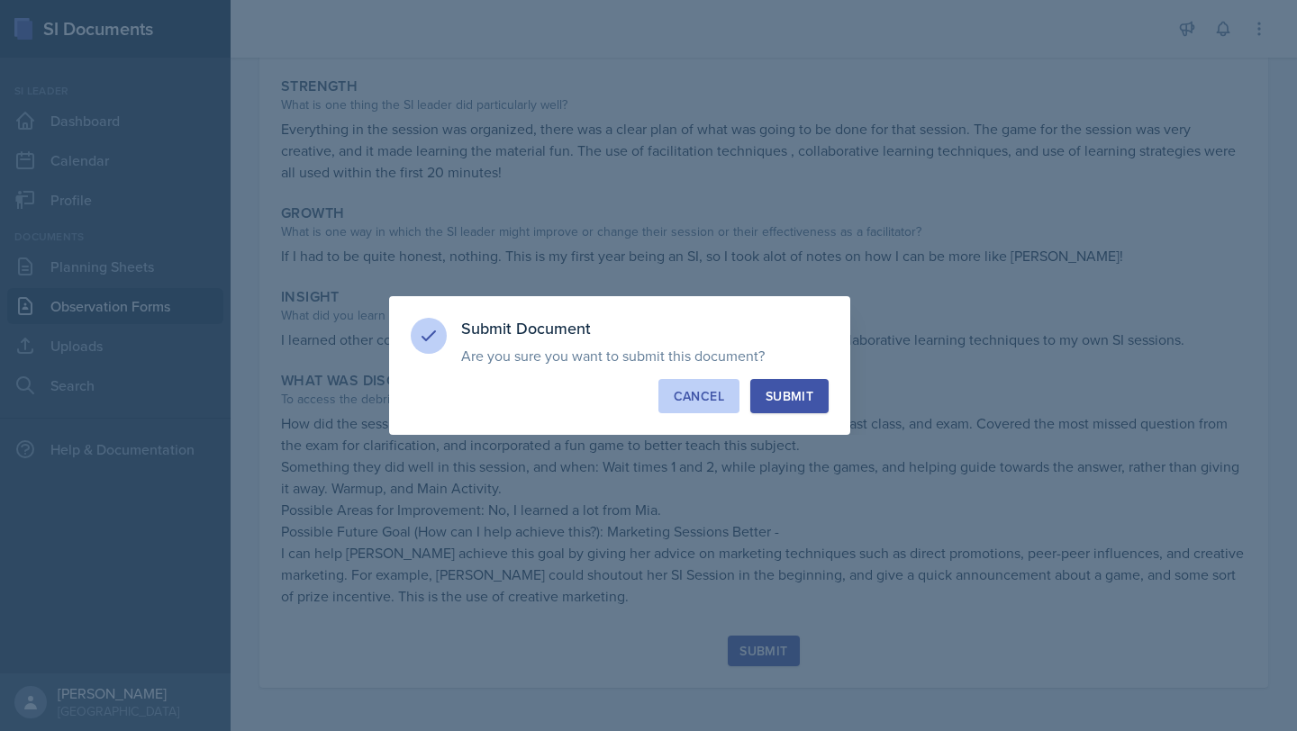
click at [711, 398] on div "Cancel" at bounding box center [699, 396] width 50 height 18
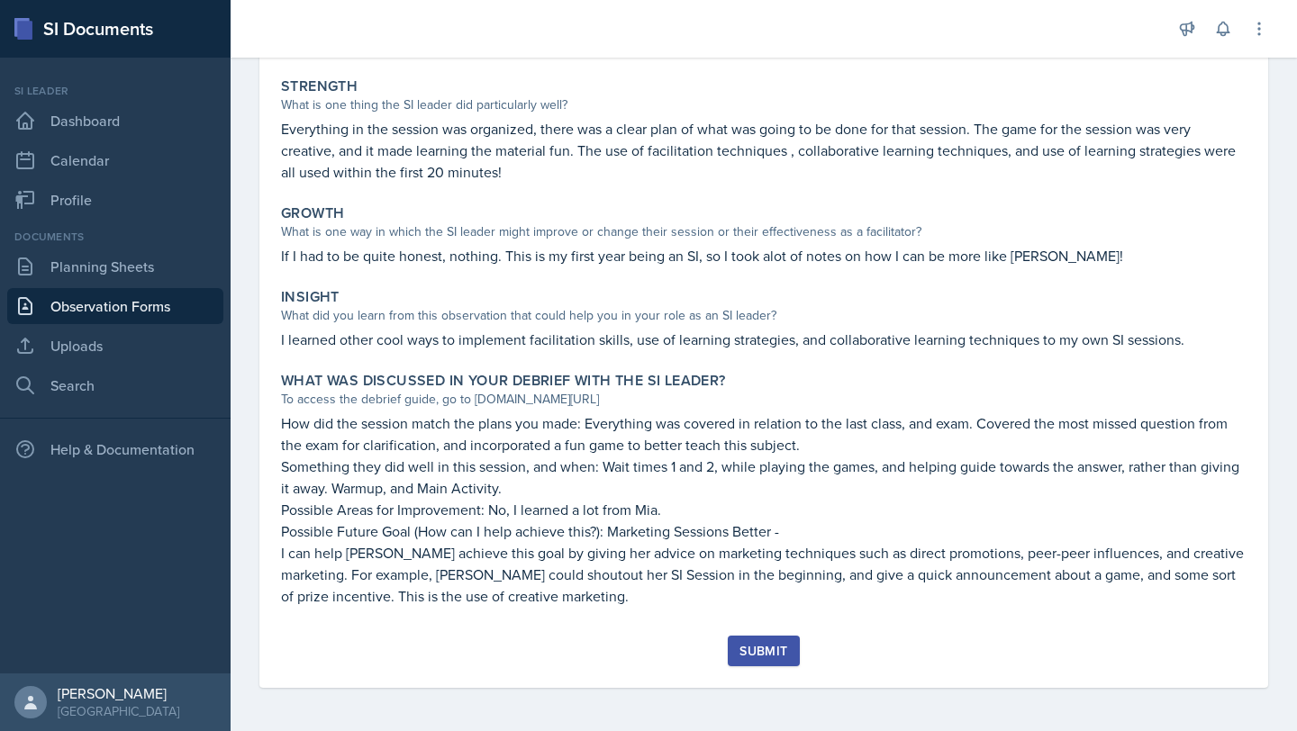
click at [786, 653] on div "Submit" at bounding box center [764, 651] width 48 height 14
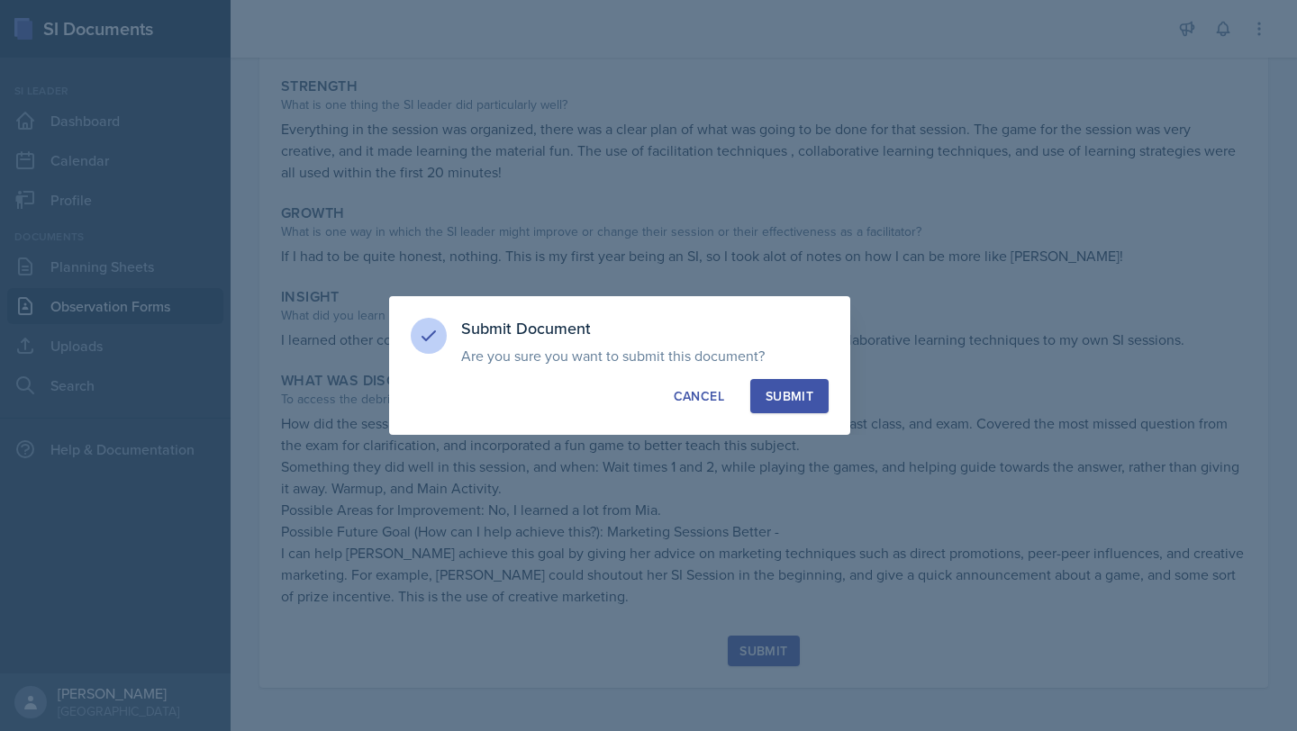
click at [798, 406] on button "Submit" at bounding box center [789, 396] width 78 height 34
